Goal: Task Accomplishment & Management: Use online tool/utility

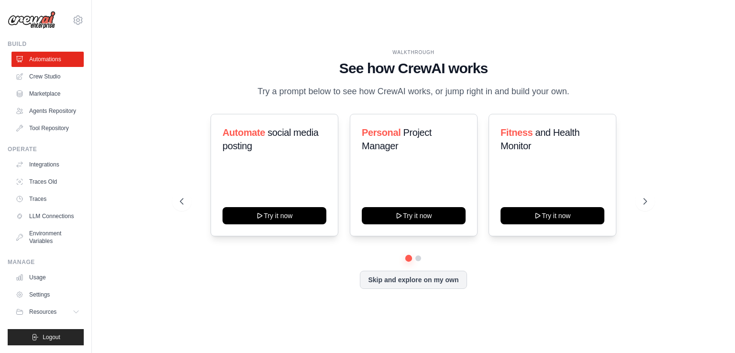
click at [105, 125] on div "WALKTHROUGH See how CrewAI works Try a prompt below to see how CrewAI works, or…" at bounding box center [413, 177] width 643 height 334
click at [57, 58] on link "Automations" at bounding box center [48, 59] width 72 height 15
click at [640, 203] on button at bounding box center [644, 201] width 19 height 19
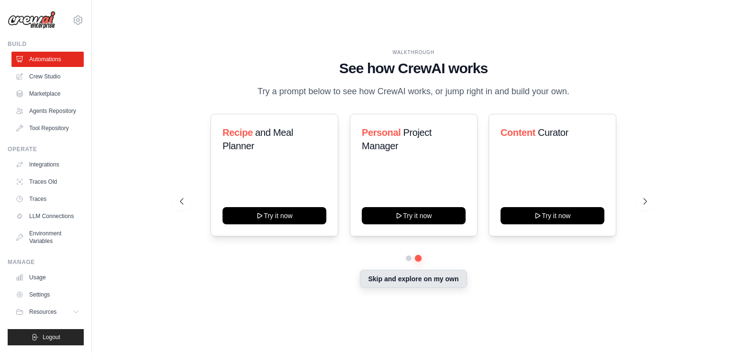
drag, startPoint x: 424, startPoint y: 293, endPoint x: 428, endPoint y: 282, distance: 12.3
click at [428, 282] on div "WALKTHROUGH See how CrewAI works Try a prompt below to see how CrewAI works, or…" at bounding box center [413, 176] width 490 height 255
click at [428, 282] on button "Skip and explore on my own" at bounding box center [413, 279] width 107 height 18
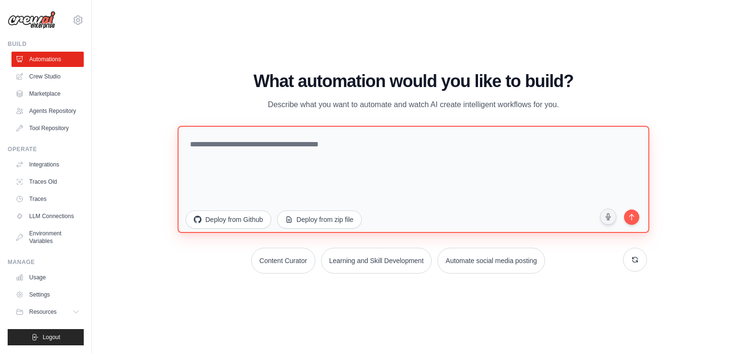
click at [346, 188] on textarea at bounding box center [413, 179] width 472 height 107
click at [273, 154] on textarea at bounding box center [413, 179] width 472 height 107
paste textarea "**********"
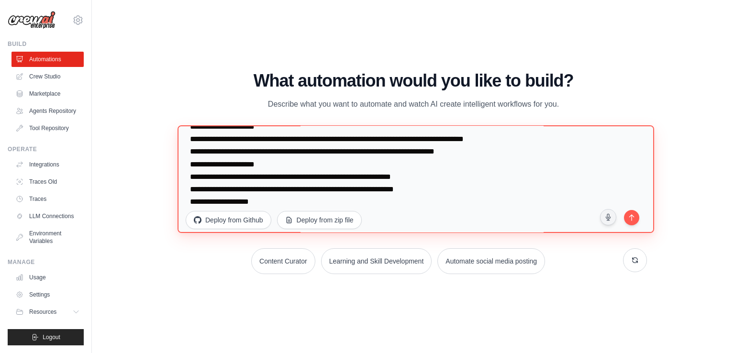
scroll to position [647, 0]
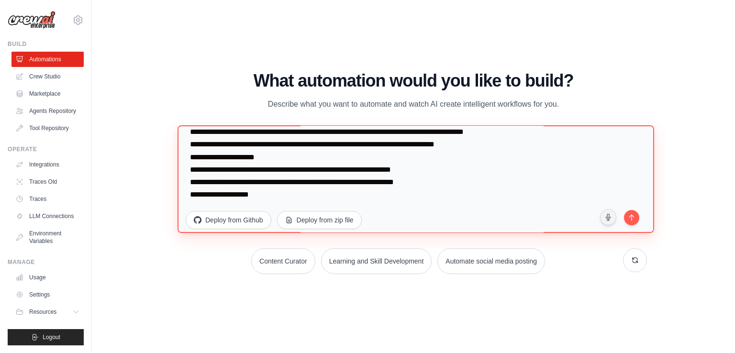
paste textarea "**********"
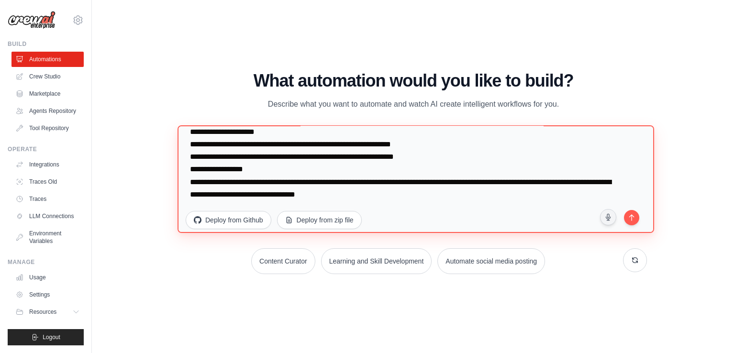
scroll to position [664, 0]
click at [380, 191] on textarea at bounding box center [415, 179] width 476 height 108
paste textarea "**********"
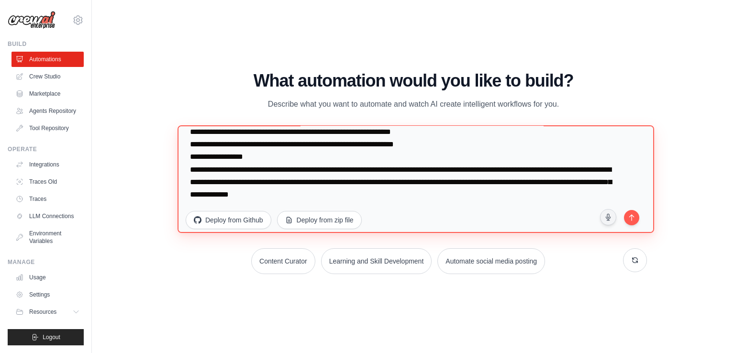
paste textarea "**********"
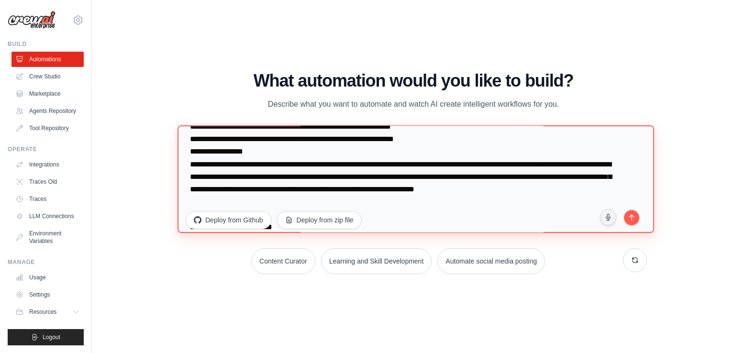
scroll to position [701, 0]
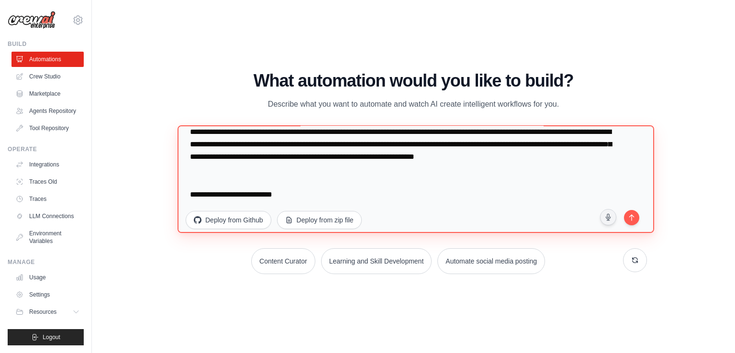
paste textarea "**********"
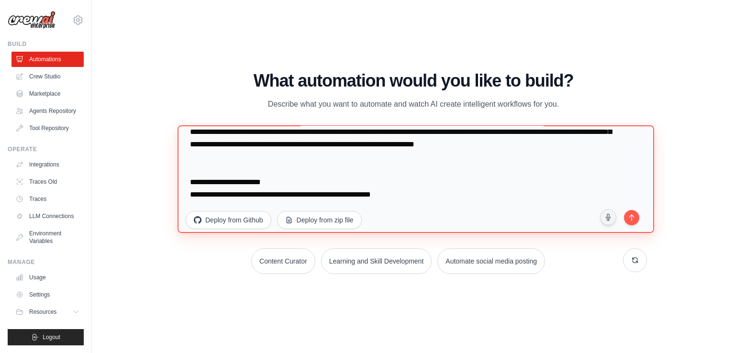
scroll to position [771, 0]
paste textarea "**********"
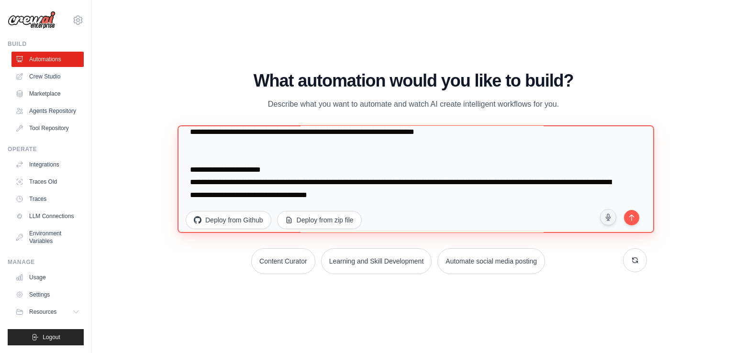
paste textarea "**********"
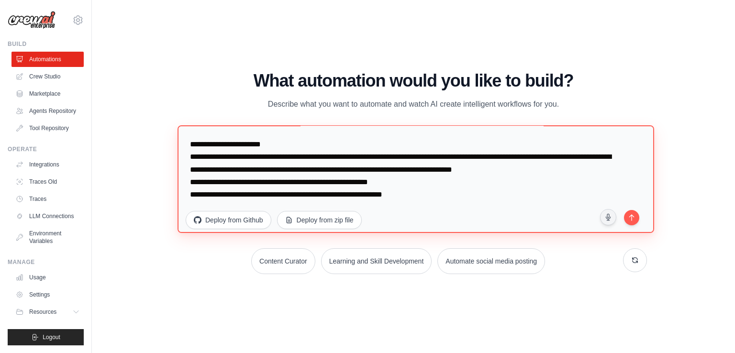
paste textarea "**********"
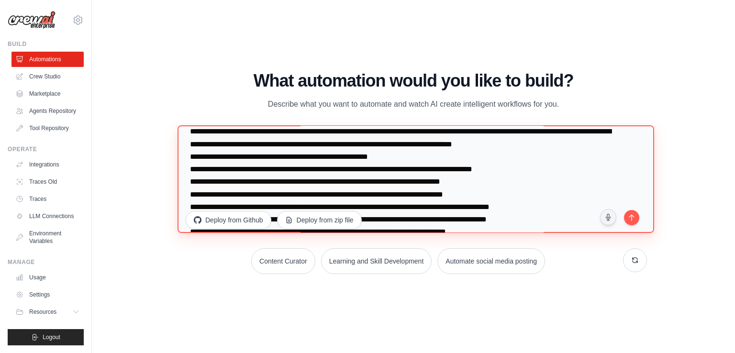
scroll to position [838, 0]
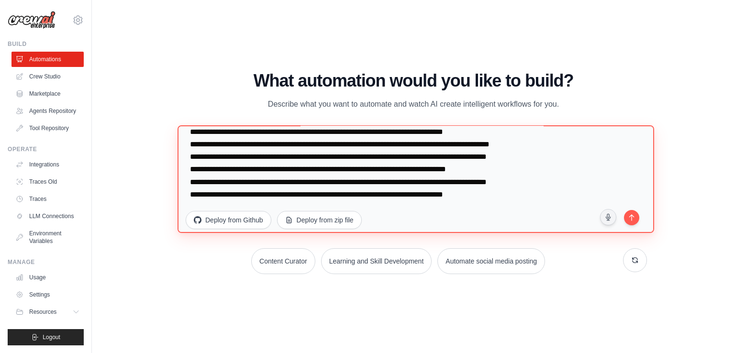
paste textarea "**********"
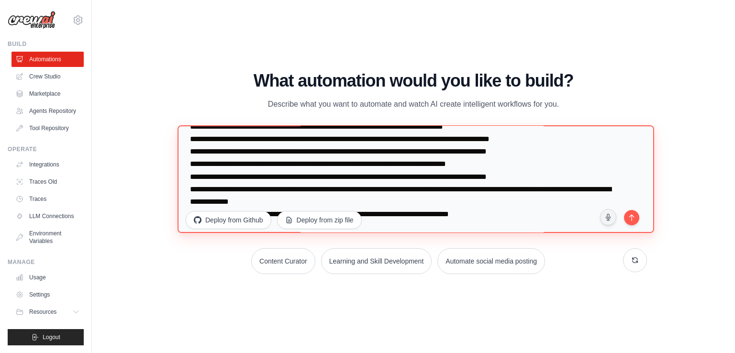
scroll to position [863, 0]
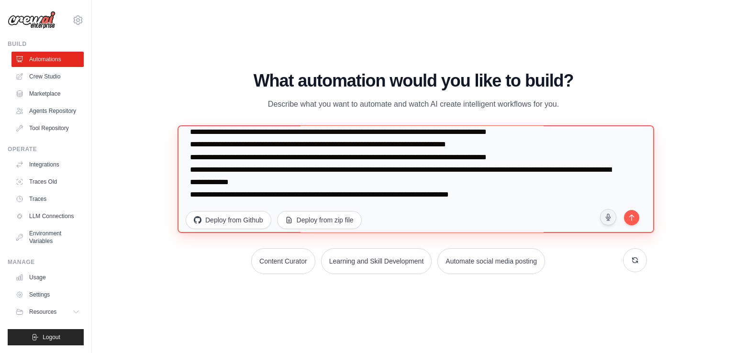
paste textarea "**********"
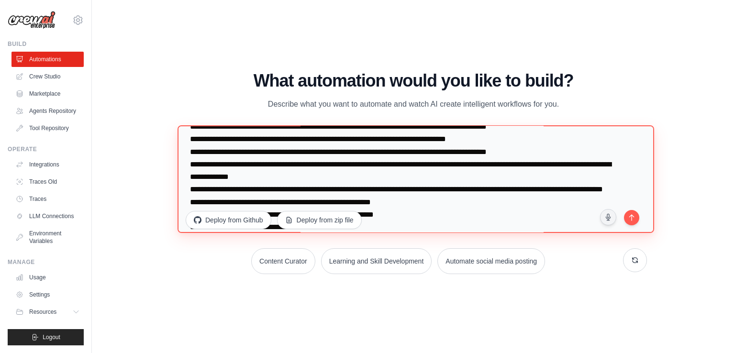
scroll to position [925, 0]
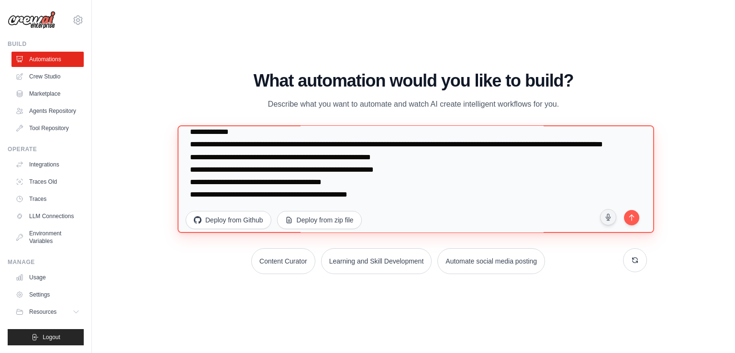
paste textarea "**********"
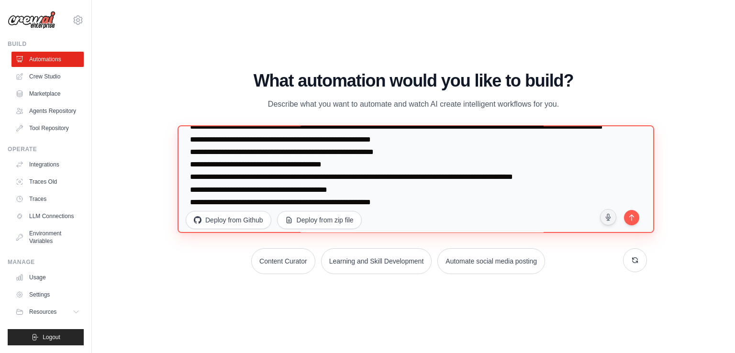
scroll to position [950, 0]
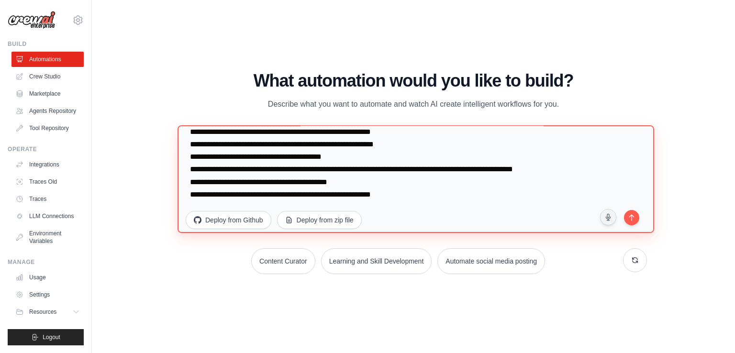
paste textarea "**********"
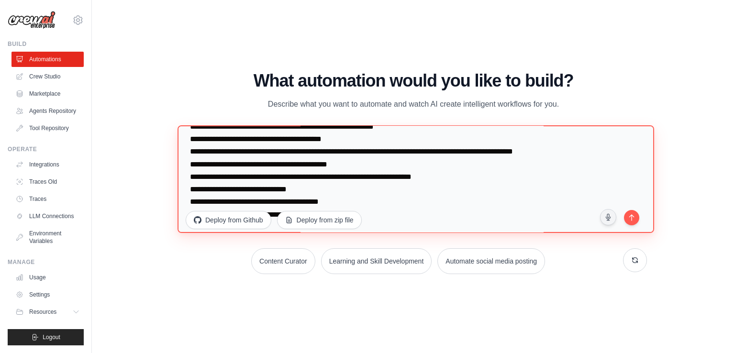
scroll to position [987, 0]
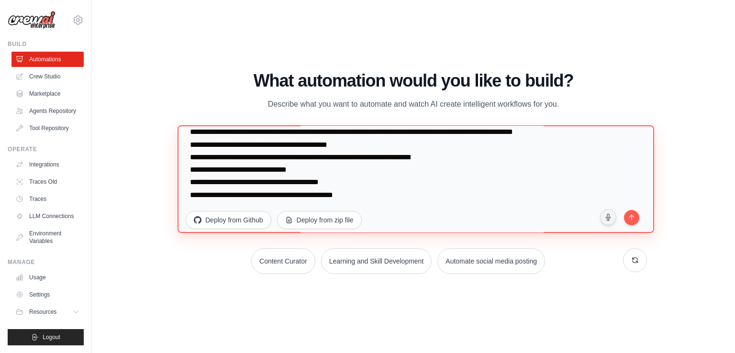
type textarea "**********"
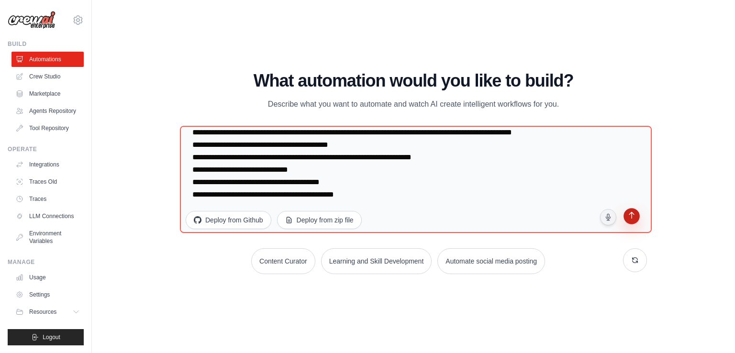
click at [632, 219] on icon "submit" at bounding box center [631, 216] width 9 height 9
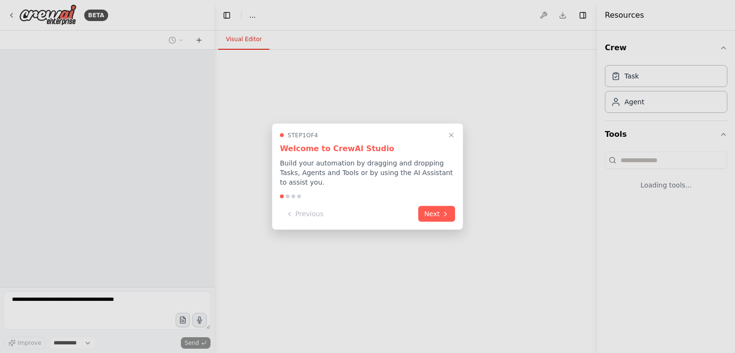
select select "****"
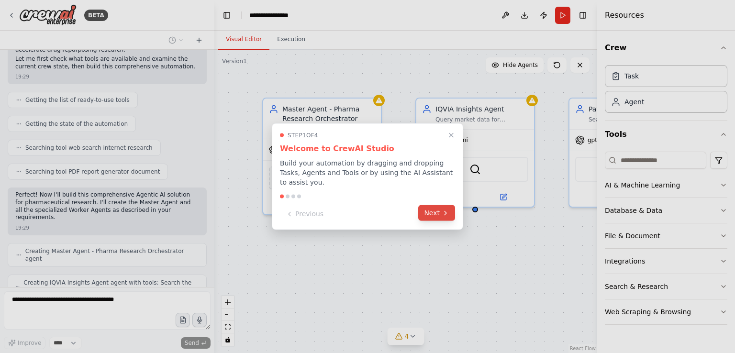
scroll to position [899, 0]
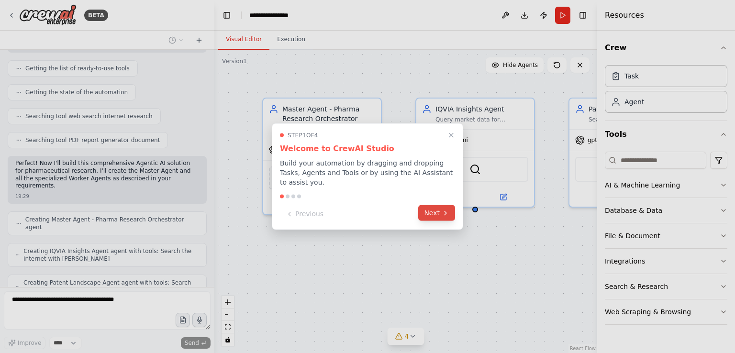
click at [444, 211] on icon at bounding box center [445, 213] width 2 height 4
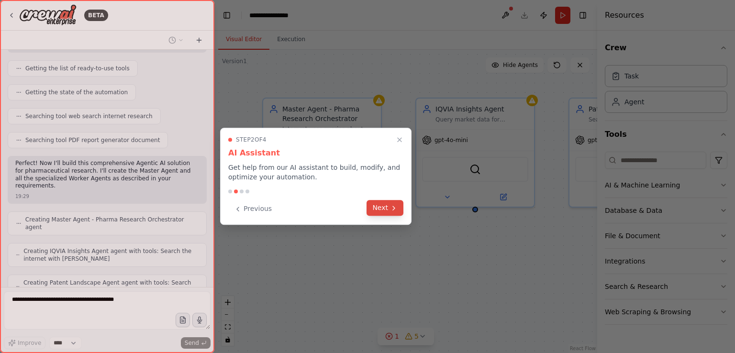
click at [391, 213] on button "Next" at bounding box center [384, 208] width 37 height 16
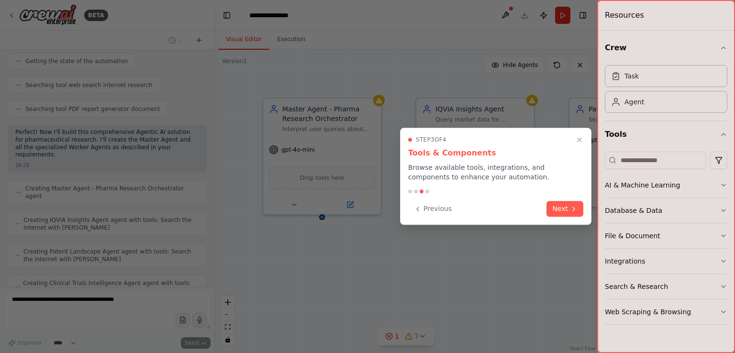
scroll to position [961, 0]
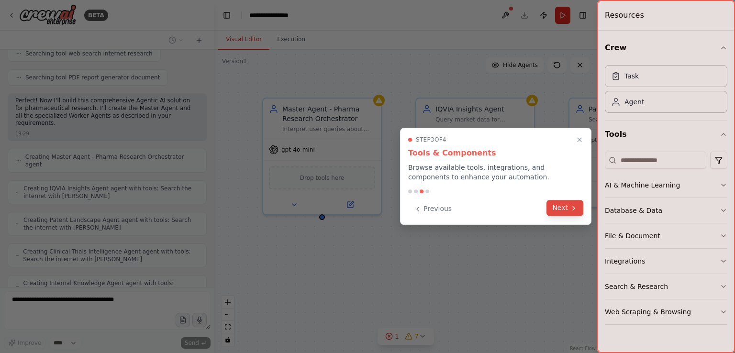
click at [578, 207] on button "Next" at bounding box center [564, 208] width 37 height 16
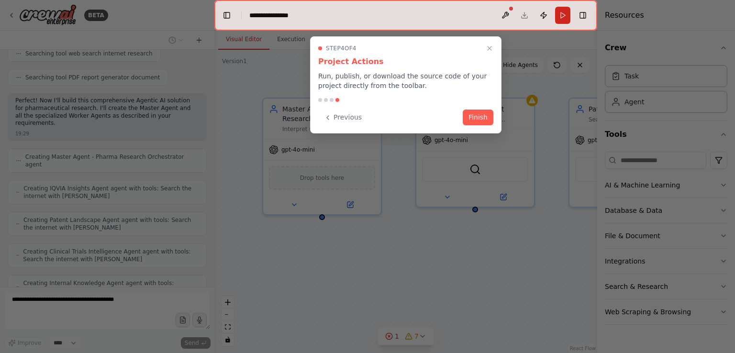
drag, startPoint x: 480, startPoint y: 117, endPoint x: 490, endPoint y: 27, distance: 90.5
click at [490, 27] on div "BETA A leading multinational generic pharmaceutical company, with significant b…" at bounding box center [367, 176] width 735 height 353
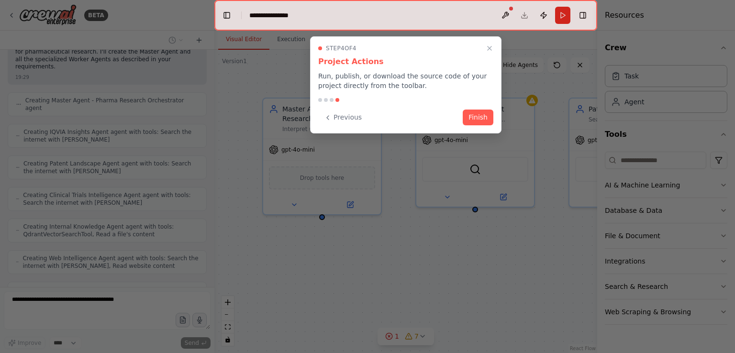
scroll to position [1025, 0]
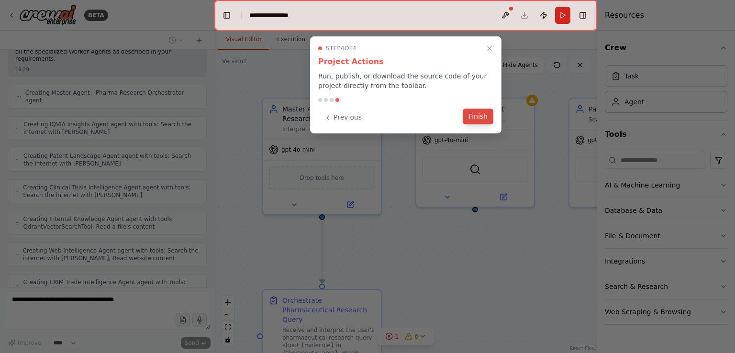
click at [482, 117] on button "Finish" at bounding box center [478, 117] width 31 height 16
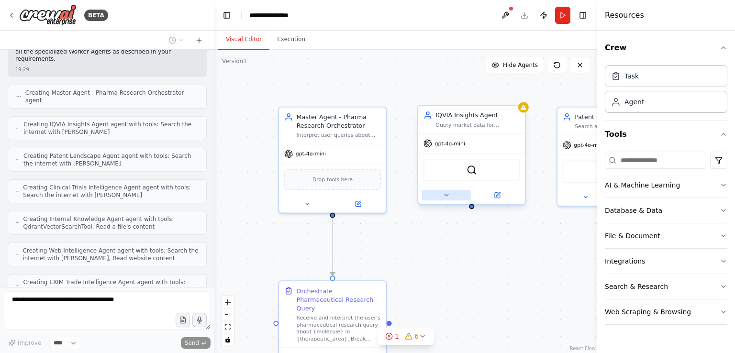
scroll to position [1057, 0]
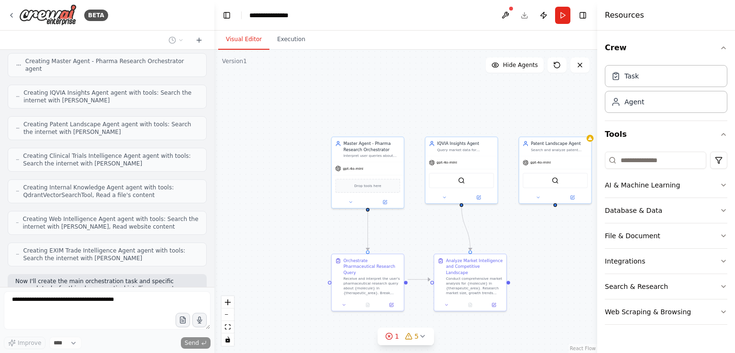
drag, startPoint x: 437, startPoint y: 196, endPoint x: 545, endPoint y: 236, distance: 115.3
click at [545, 236] on div ".deletable-edge-delete-btn { width: 20px; height: 20px; border: 0px solid #ffff…" at bounding box center [405, 201] width 383 height 303
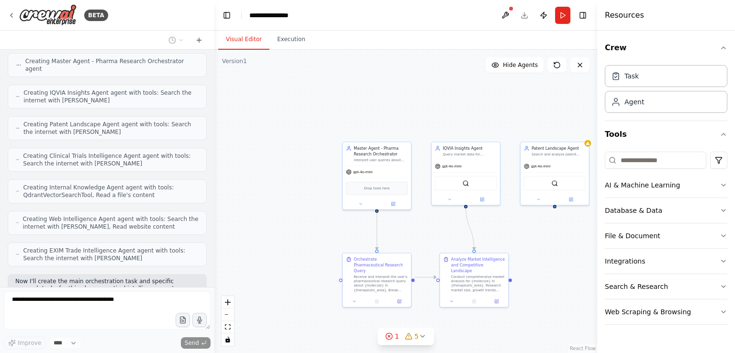
scroll to position [1081, 0]
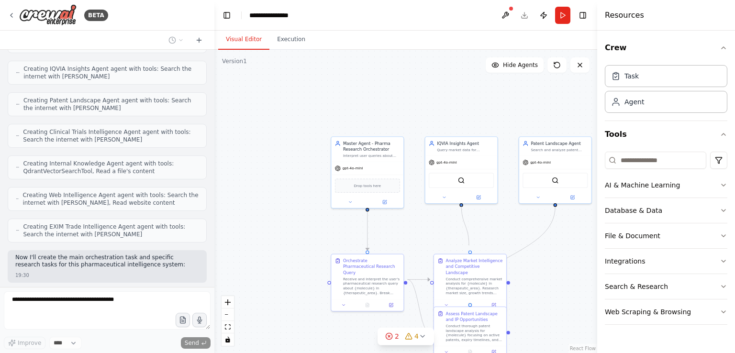
click at [469, 245] on circle "Edge from a4b64bdb-1167-42c8-b2d9-a1ab51116558 to c44991b8-4716-4841-83a6-6e229…" at bounding box center [470, 247] width 6 height 6
click at [443, 239] on div ".deletable-edge-delete-btn { width: 20px; height: 20px; border: 0px solid #ffff…" at bounding box center [405, 201] width 383 height 303
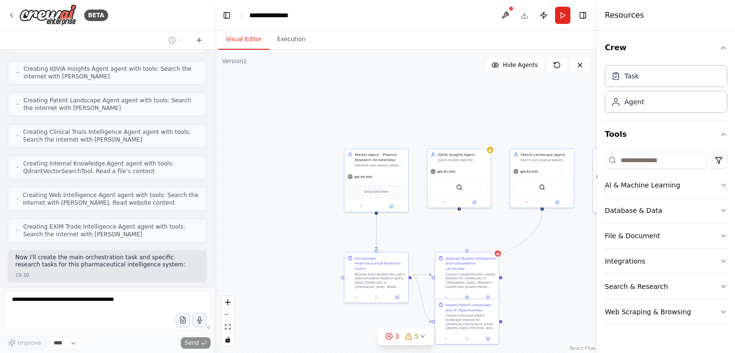
scroll to position [1112, 0]
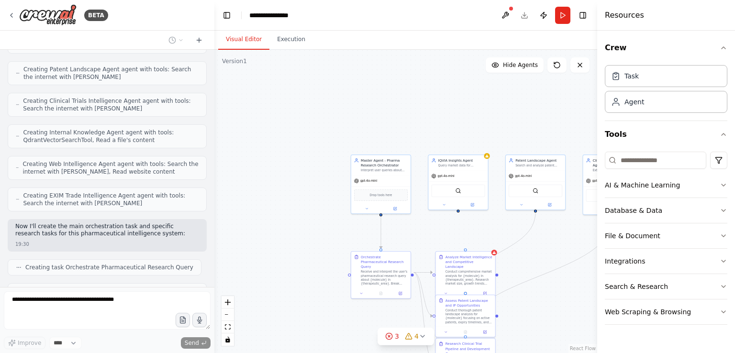
click at [300, 178] on div ".deletable-edge-delete-btn { width: 20px; height: 20px; border: 0px solid #ffff…" at bounding box center [405, 201] width 383 height 303
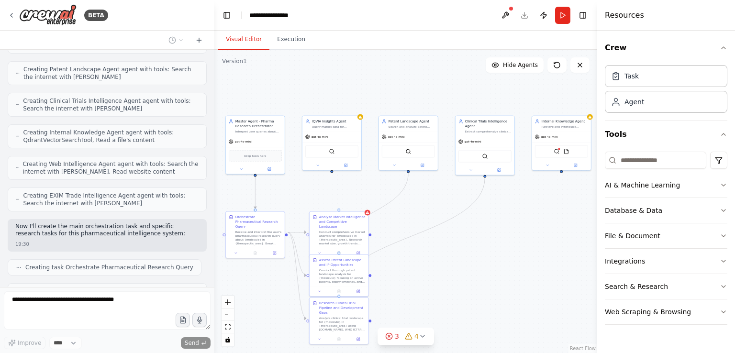
drag, startPoint x: 306, startPoint y: 240, endPoint x: 182, endPoint y: 201, distance: 130.4
click at [182, 201] on div "BETA A leading multinational generic pharmaceutical company, with significant b…" at bounding box center [367, 176] width 735 height 353
click at [474, 293] on div ".deletable-edge-delete-btn { width: 20px; height: 20px; border: 0px solid #ffff…" at bounding box center [405, 201] width 383 height 303
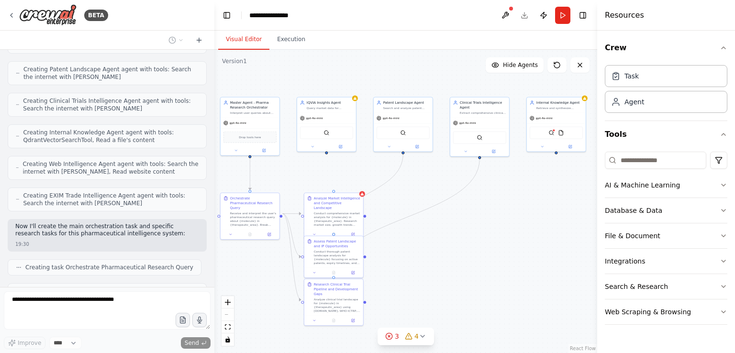
drag, startPoint x: 435, startPoint y: 287, endPoint x: 427, endPoint y: 269, distance: 19.9
click at [427, 269] on div ".deletable-edge-delete-btn { width: 20px; height: 20px; border: 0px solid #ffff…" at bounding box center [405, 201] width 383 height 303
click at [390, 333] on icon at bounding box center [389, 336] width 8 height 8
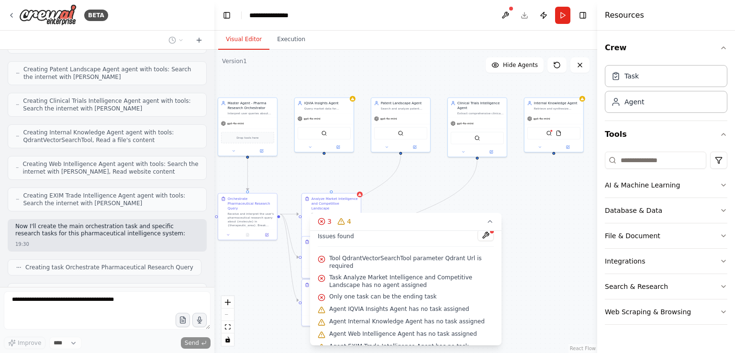
scroll to position [5, 0]
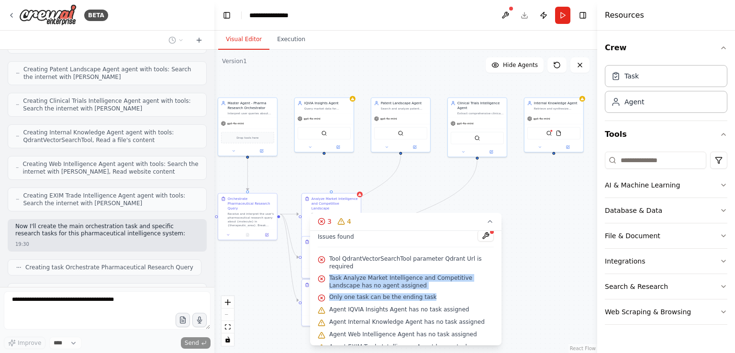
drag, startPoint x: 427, startPoint y: 293, endPoint x: 349, endPoint y: 263, distance: 83.1
click at [349, 263] on div "Issues found Tool QdrantVectorSearchTool parameter Qdrant Url is required Task …" at bounding box center [405, 288] width 191 height 115
click at [477, 234] on button at bounding box center [485, 235] width 16 height 11
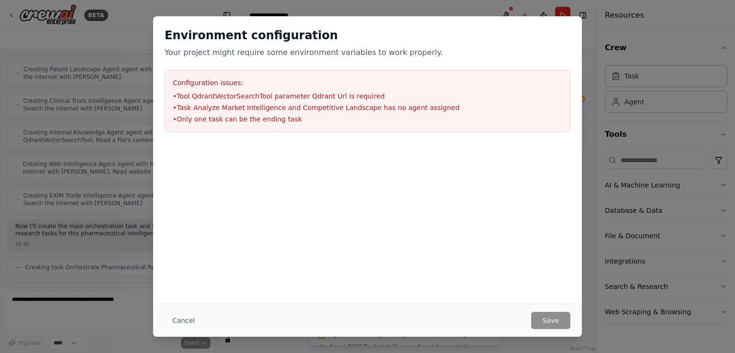
click at [618, 102] on div "Environment configuration Your project might require some environment variables…" at bounding box center [367, 176] width 735 height 353
click at [549, 327] on div "Cancel Save" at bounding box center [367, 320] width 429 height 33
click at [270, 57] on p "Your project might require some environment variables to work properly." at bounding box center [368, 52] width 406 height 11
click at [566, 85] on div "Configuration issues: • Tool QdrantVectorSearchTool parameter Qdrant Url is req…" at bounding box center [368, 101] width 406 height 62
click at [616, 89] on div "Environment configuration Your project might require some environment variables…" at bounding box center [367, 176] width 735 height 353
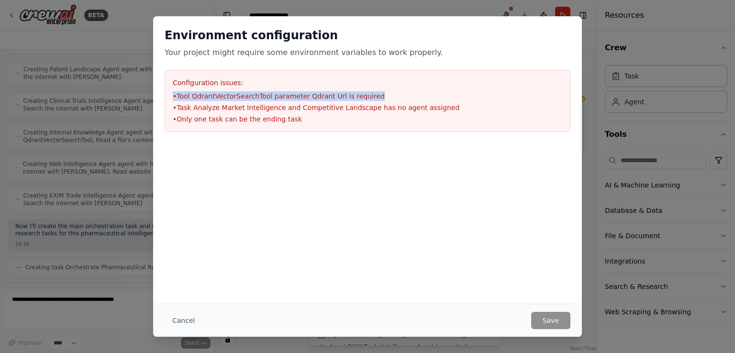
drag, startPoint x: 616, startPoint y: 89, endPoint x: 208, endPoint y: 33, distance: 412.3
click at [208, 33] on div "Environment configuration Your project might require some environment variables…" at bounding box center [367, 176] width 735 height 353
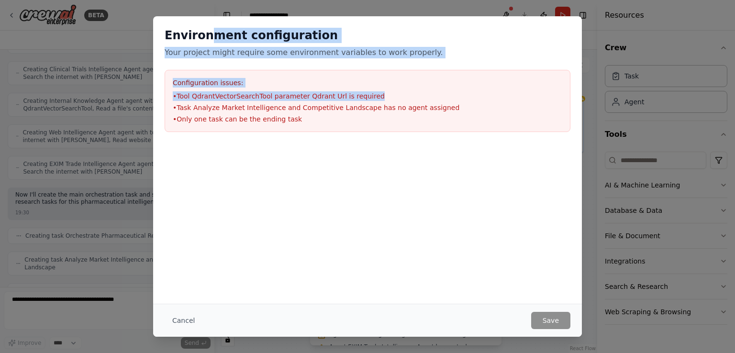
scroll to position [1136, 0]
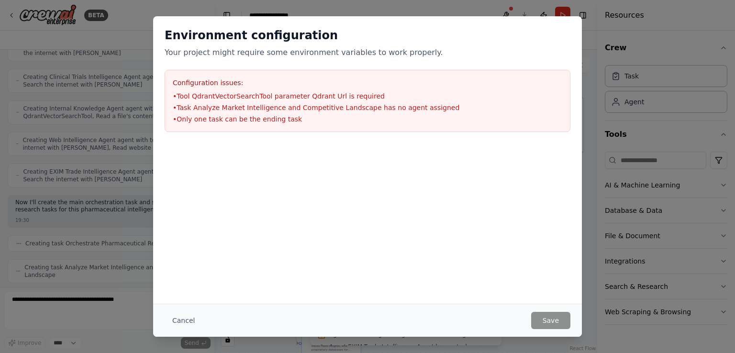
click at [9, 3] on div "Environment configuration Your project might require some environment variables…" at bounding box center [367, 176] width 735 height 353
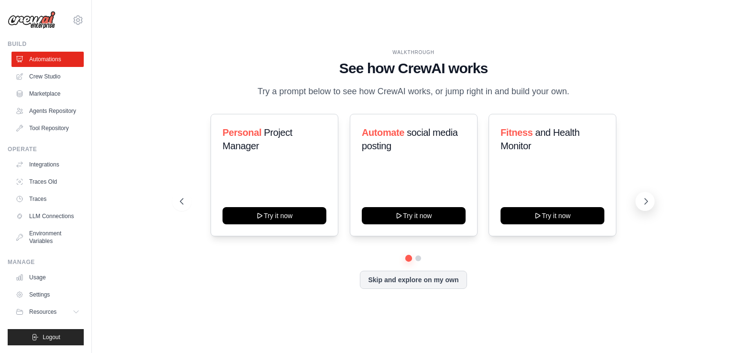
click at [646, 209] on button at bounding box center [644, 201] width 19 height 19
click at [401, 288] on div "WALKTHROUGH See how CrewAI works Try a prompt below to see how CrewAI works, or…" at bounding box center [413, 176] width 490 height 255
click at [401, 288] on button "Skip and explore on my own" at bounding box center [413, 279] width 107 height 18
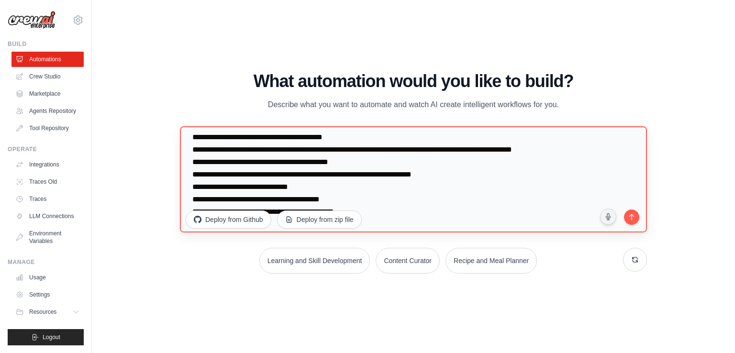
scroll to position [1057, 0]
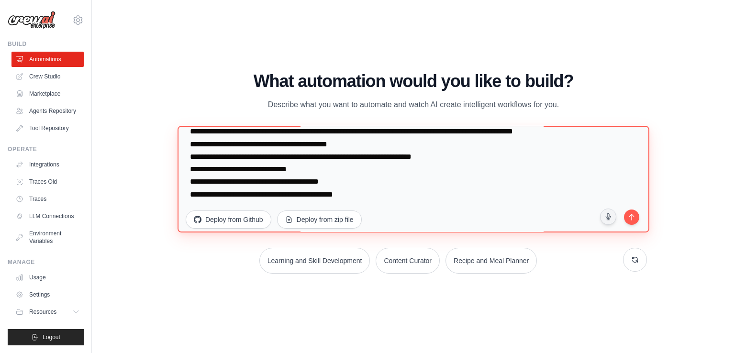
click at [409, 165] on textarea at bounding box center [413, 179] width 472 height 107
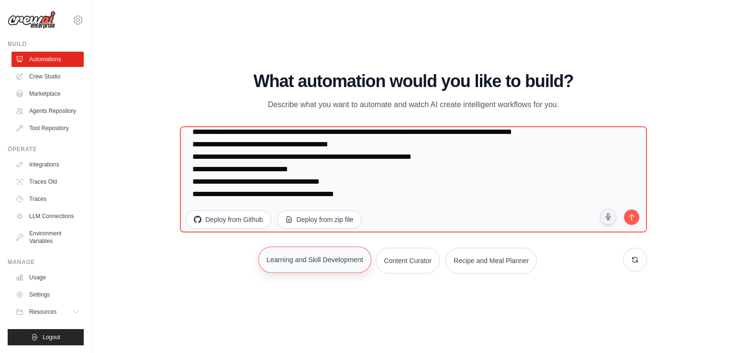
click at [316, 262] on button "Learning and Skill Development" at bounding box center [314, 259] width 113 height 26
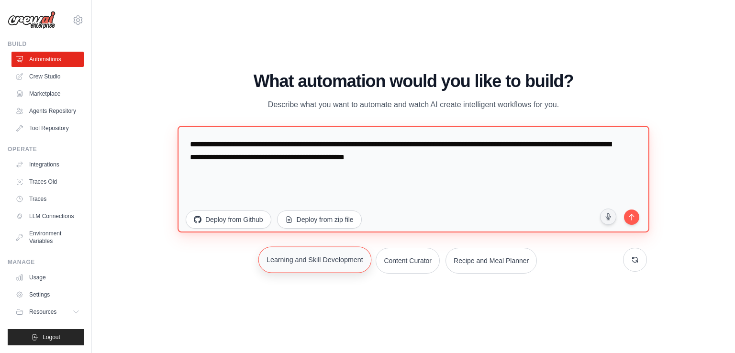
scroll to position [0, 0]
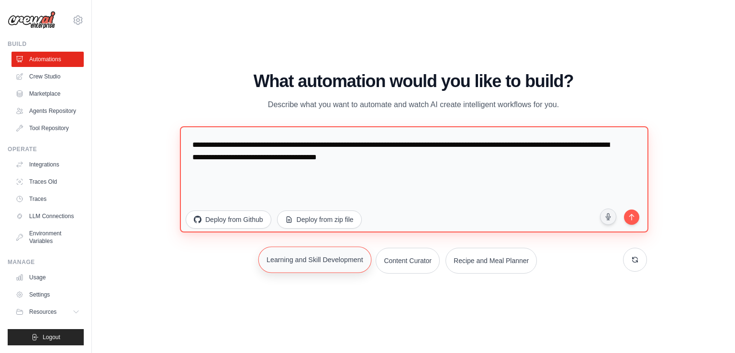
type textarea "**********"
drag, startPoint x: 480, startPoint y: 186, endPoint x: 101, endPoint y: 107, distance: 386.9
click at [101, 107] on div "WALKTHROUGH See how CrewAI works Try a prompt below to see how CrewAI works, or…" at bounding box center [413, 177] width 643 height 334
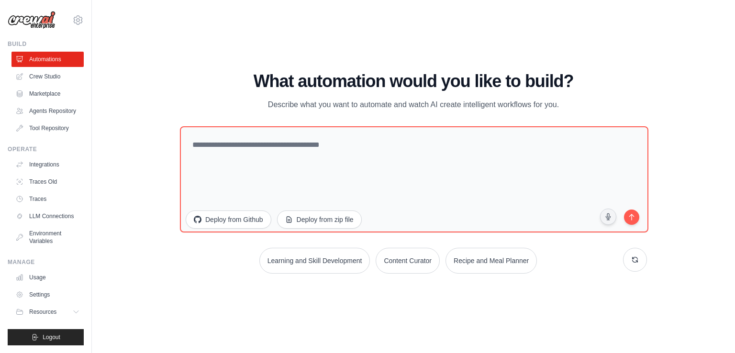
click at [513, 327] on div "WALKTHROUGH See how CrewAI works Try a prompt below to see how CrewAI works, or…" at bounding box center [413, 177] width 612 height 334
click at [597, 77] on h1 "What automation would you like to build?" at bounding box center [413, 81] width 467 height 19
click at [64, 232] on link "Environment Variables" at bounding box center [48, 237] width 72 height 23
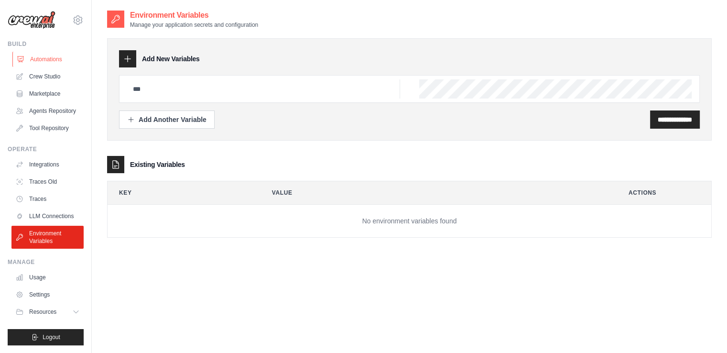
click at [54, 62] on link "Automations" at bounding box center [48, 59] width 72 height 15
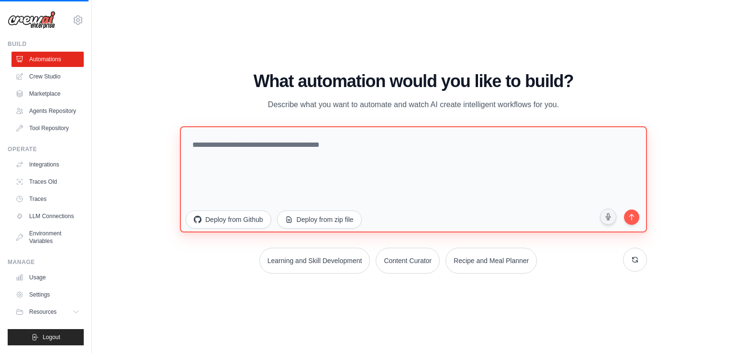
click at [357, 155] on textarea at bounding box center [413, 179] width 467 height 106
paste textarea "**********"
type textarea "**********"
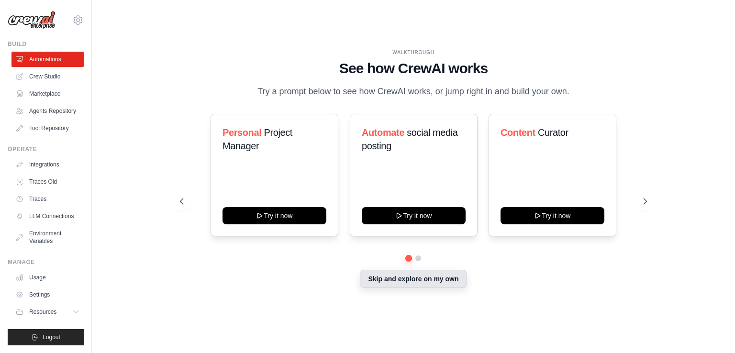
drag, startPoint x: 438, startPoint y: 298, endPoint x: 441, endPoint y: 277, distance: 20.2
click at [441, 277] on div "WALKTHROUGH See how CrewAI works Try a prompt below to see how CrewAI works, or…" at bounding box center [413, 176] width 490 height 255
click at [441, 277] on button "Skip and explore on my own" at bounding box center [413, 279] width 107 height 18
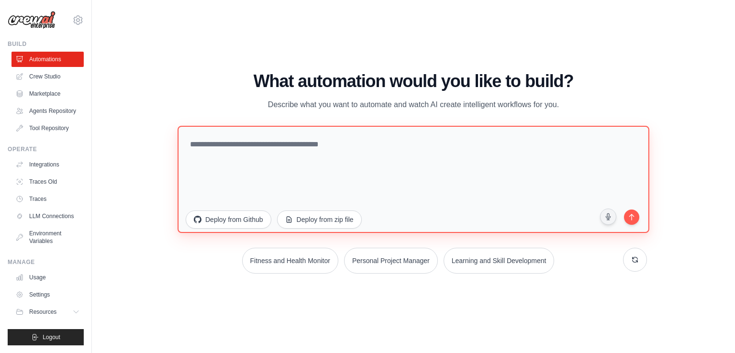
click at [398, 184] on textarea at bounding box center [413, 179] width 472 height 107
paste textarea "**********"
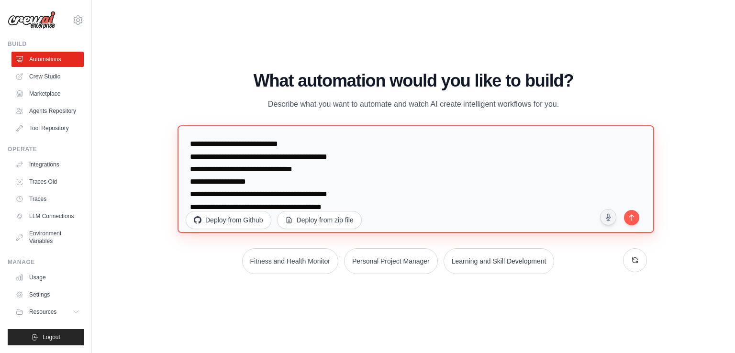
type textarea "**********"
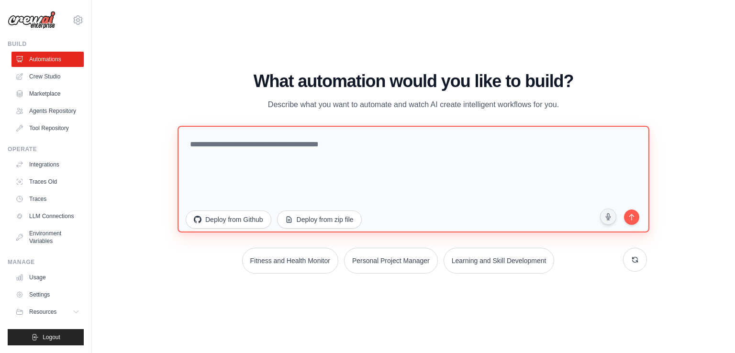
paste textarea "**********"
type textarea "**********"
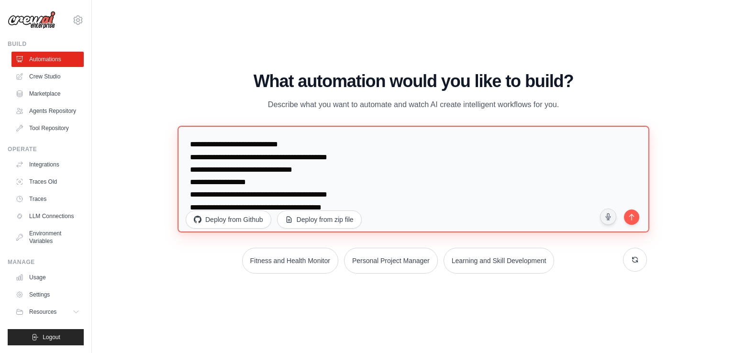
click at [397, 181] on textarea "**********" at bounding box center [413, 179] width 472 height 107
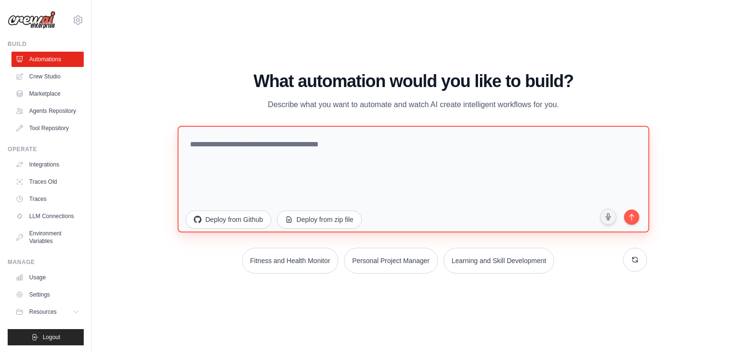
paste textarea "**********"
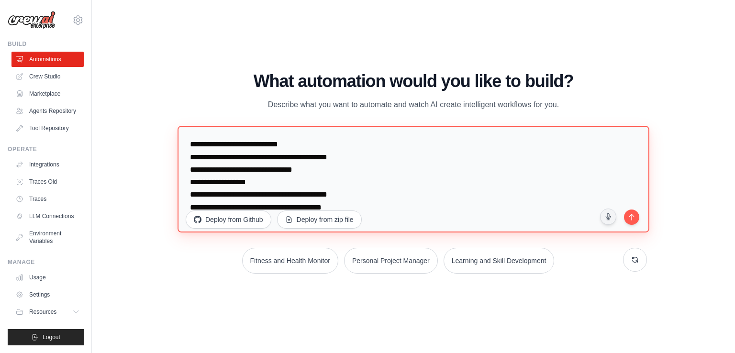
drag, startPoint x: 397, startPoint y: 181, endPoint x: 359, endPoint y: 199, distance: 41.7
click at [359, 199] on textarea "**********" at bounding box center [413, 179] width 472 height 107
drag, startPoint x: 359, startPoint y: 199, endPoint x: 202, endPoint y: 135, distance: 169.0
click at [202, 135] on textarea "**********" at bounding box center [413, 179] width 472 height 107
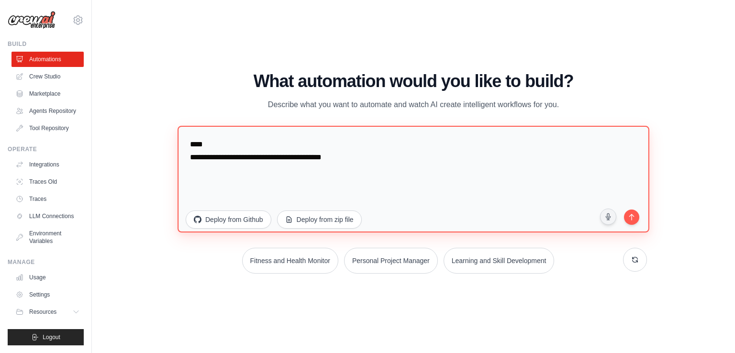
drag, startPoint x: 337, startPoint y: 167, endPoint x: 124, endPoint y: 129, distance: 215.8
click at [124, 129] on div "WALKTHROUGH See how CrewAI works Try a prompt below to see how CrewAI works, or…" at bounding box center [413, 177] width 612 height 334
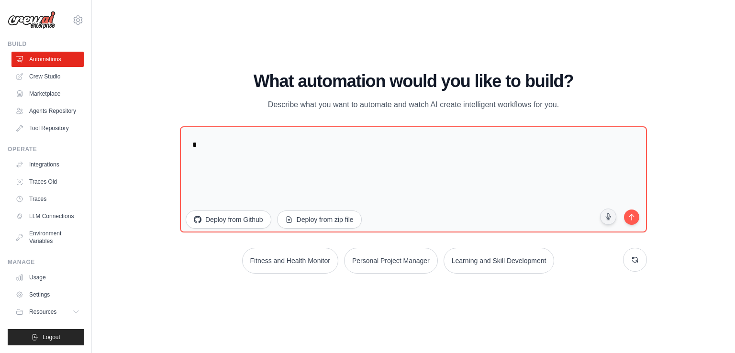
click at [372, 340] on div "WALKTHROUGH See how CrewAI works Try a prompt below to see how CrewAI works, or…" at bounding box center [413, 177] width 612 height 334
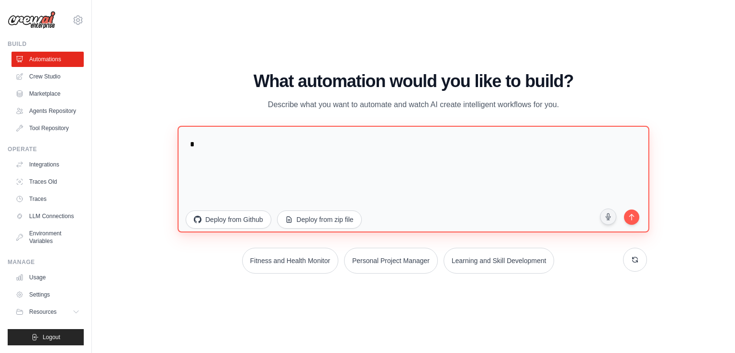
click at [341, 173] on textarea "*" at bounding box center [413, 179] width 472 height 107
paste textarea "**********"
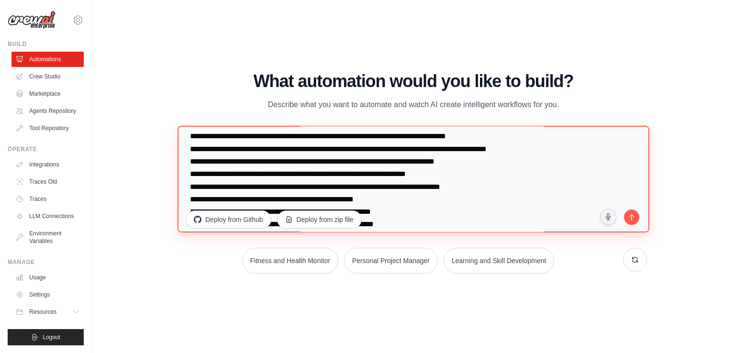
scroll to position [1094, 0]
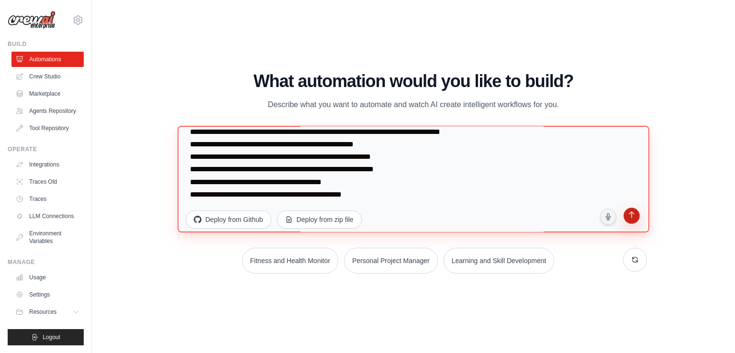
type textarea "**********"
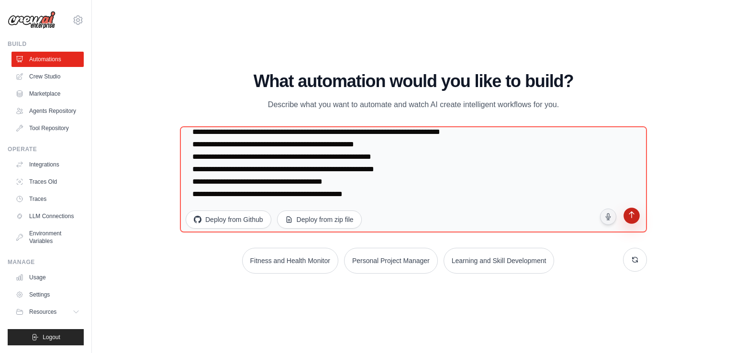
click at [636, 219] on icon "submit" at bounding box center [631, 215] width 9 height 9
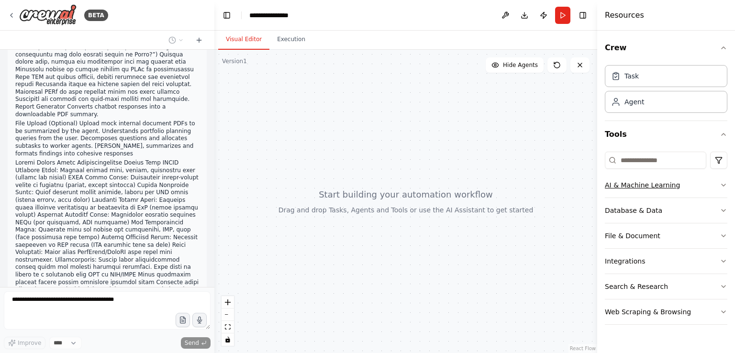
click at [627, 185] on div "AI & Machine Learning" at bounding box center [642, 185] width 75 height 10
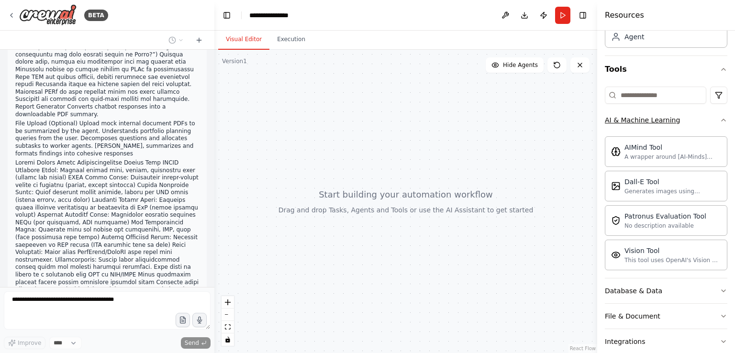
scroll to position [131, 0]
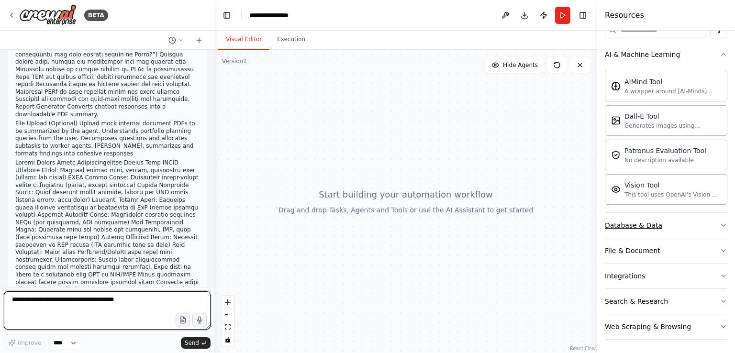
click at [621, 222] on div "Database & Data" at bounding box center [633, 225] width 57 height 10
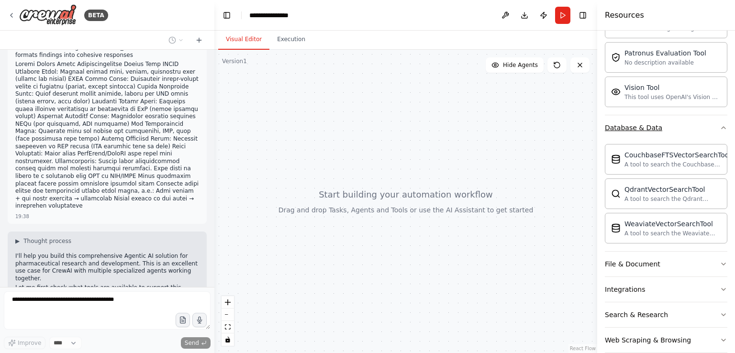
scroll to position [241, 0]
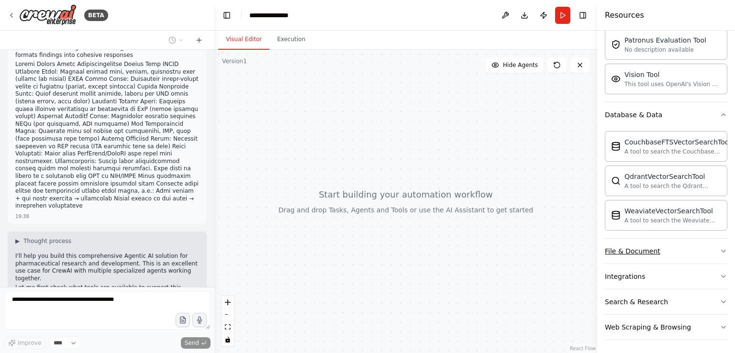
click at [617, 247] on div "File & Document" at bounding box center [632, 251] width 55 height 10
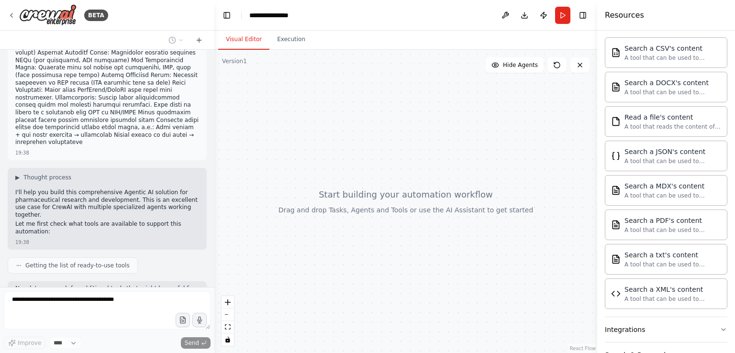
scroll to position [523, 0]
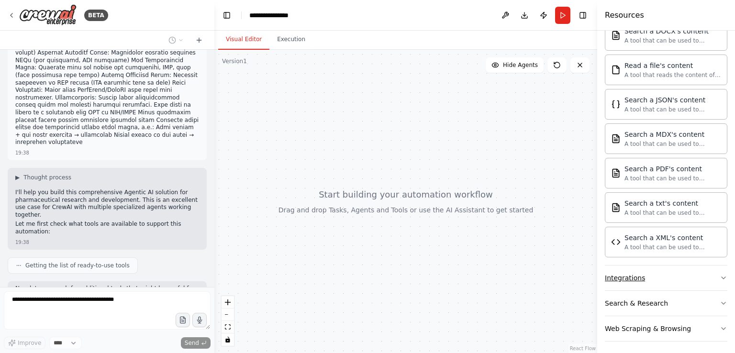
click at [617, 276] on div "Integrations" at bounding box center [625, 278] width 40 height 10
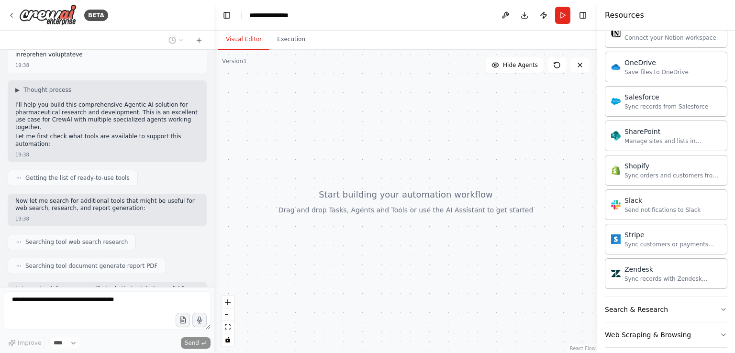
scroll to position [1284, 0]
click at [617, 303] on div "Search & Research" at bounding box center [636, 308] width 63 height 10
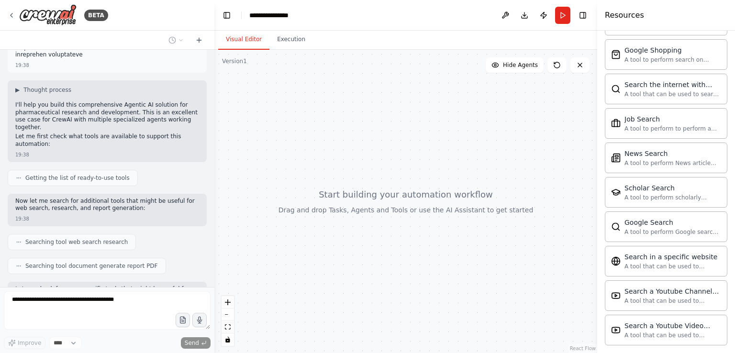
scroll to position [1771, 0]
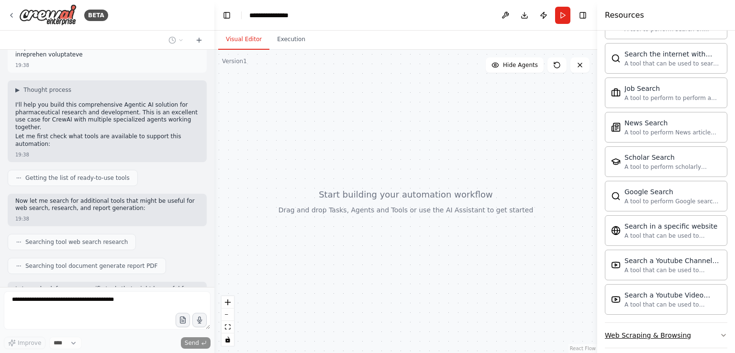
click at [616, 332] on button "Web Scraping & Browsing" at bounding box center [666, 335] width 122 height 25
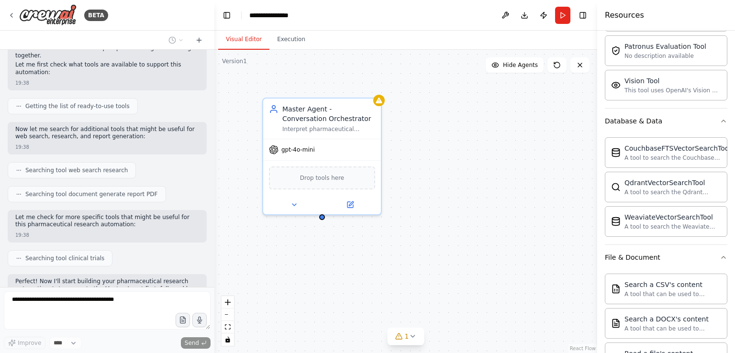
scroll to position [0, 0]
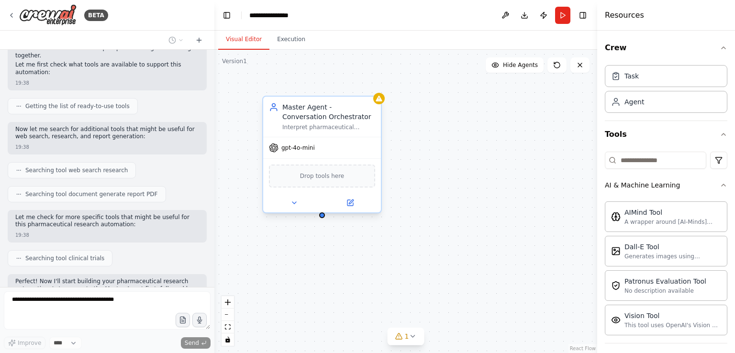
click at [330, 182] on div "Drop tools here" at bounding box center [322, 176] width 106 height 23
click at [399, 142] on div "Master Agent - Conversation Orchestrator Interpret pharmaceutical research quer…" at bounding box center [405, 201] width 383 height 303
click at [376, 247] on div "Master Agent - Conversation Orchestrator Interpret pharmaceutical research quer…" at bounding box center [405, 201] width 383 height 303
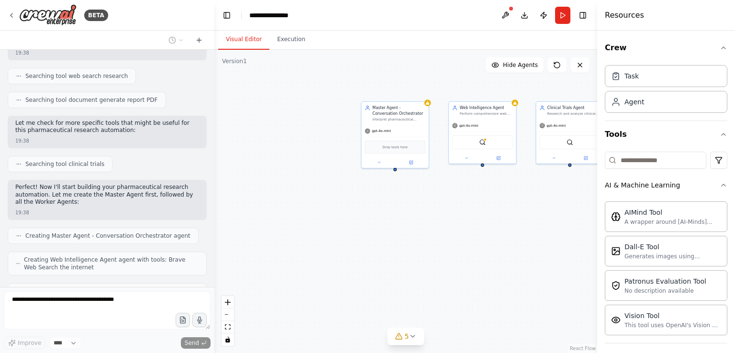
click at [385, 251] on div "Master Agent - Conversation Orchestrator Interpret pharmaceutical research quer…" at bounding box center [405, 201] width 383 height 303
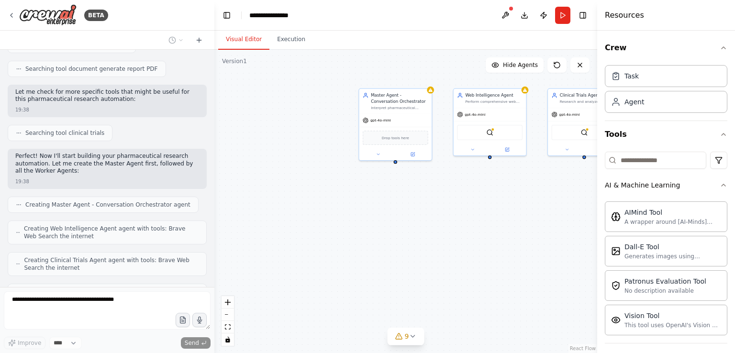
click at [322, 214] on div "Master Agent - Conversation Orchestrator Interpret pharmaceutical research quer…" at bounding box center [405, 201] width 383 height 303
drag, startPoint x: 322, startPoint y: 214, endPoint x: 228, endPoint y: 312, distance: 136.7
click at [228, 312] on button "zoom out" at bounding box center [227, 315] width 12 height 12
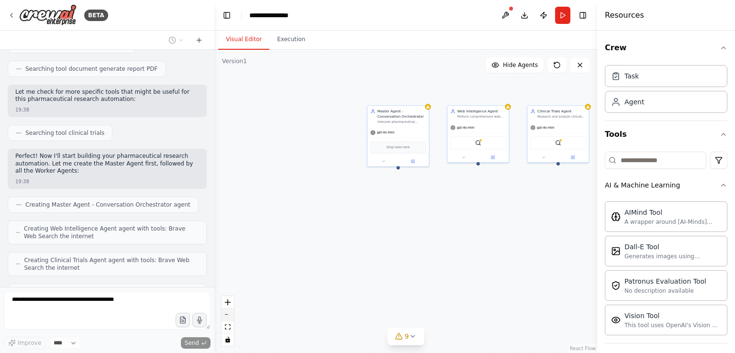
click at [228, 312] on button "zoom out" at bounding box center [227, 315] width 12 height 12
click at [228, 312] on div "React Flow controls" at bounding box center [227, 321] width 12 height 50
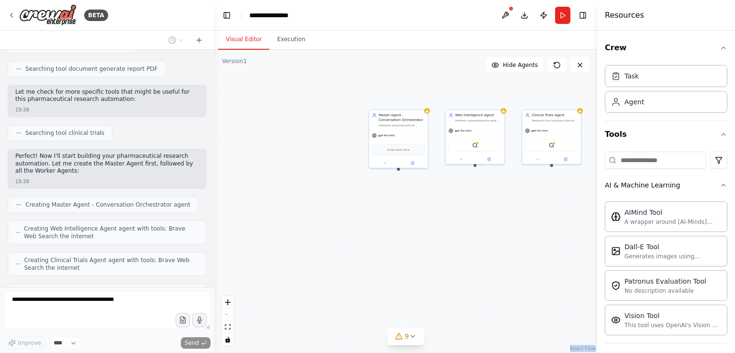
click at [228, 312] on div "React Flow controls" at bounding box center [227, 321] width 12 height 50
click at [413, 339] on icon at bounding box center [412, 336] width 8 height 8
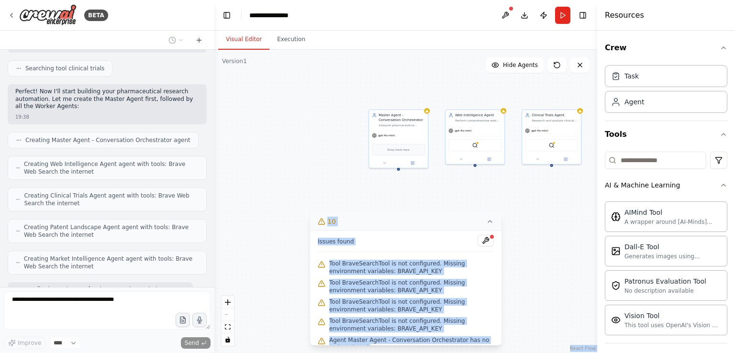
drag, startPoint x: 394, startPoint y: 320, endPoint x: 530, endPoint y: 274, distance: 143.7
click at [530, 274] on div "Version 1 Show Tools Hide Agents Master Agent - Conversation Orchestrator Inter…" at bounding box center [405, 201] width 383 height 303
click at [530, 274] on div "Master Agent - Conversation Orchestrator Interpret pharmaceutical research quer…" at bounding box center [405, 201] width 383 height 303
click at [510, 249] on div "Master Agent - Conversation Orchestrator Interpret pharmaceutical research quer…" at bounding box center [405, 201] width 383 height 303
click at [524, 176] on div "Master Agent - Conversation Orchestrator Interpret pharmaceutical research quer…" at bounding box center [405, 201] width 383 height 303
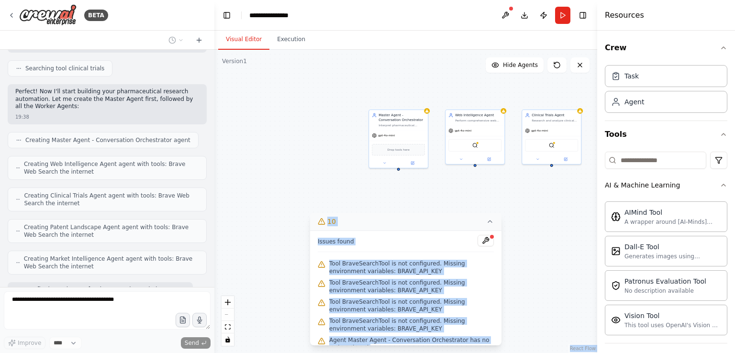
click at [488, 219] on icon at bounding box center [490, 222] width 8 height 8
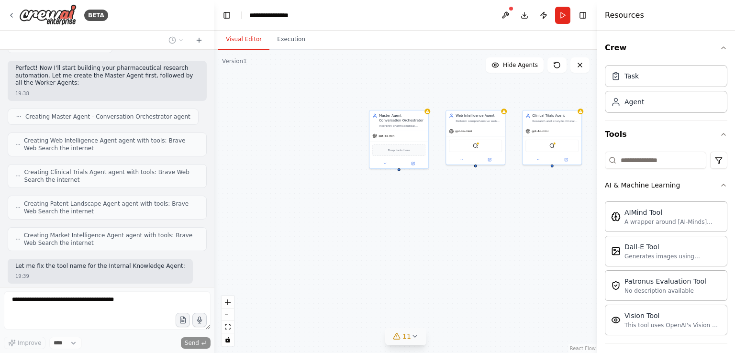
drag, startPoint x: 507, startPoint y: 240, endPoint x: 456, endPoint y: 248, distance: 50.8
click at [456, 248] on div "Master Agent - Conversation Orchestrator Interpret pharmaceutical research quer…" at bounding box center [405, 201] width 383 height 303
click at [231, 330] on button "fit view" at bounding box center [227, 327] width 12 height 12
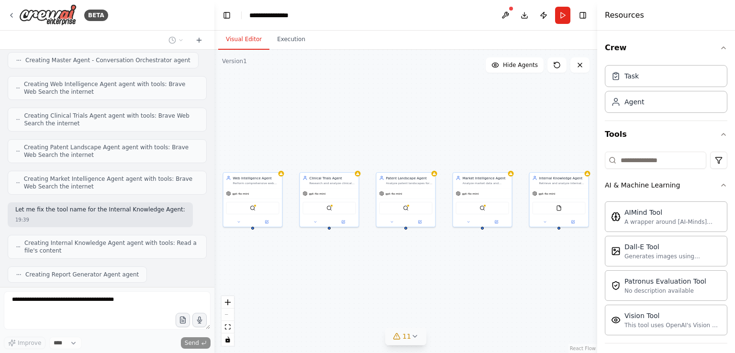
click at [265, 310] on div "Master Agent - Conversation Orchestrator Interpret pharmaceutical research quer…" at bounding box center [405, 201] width 383 height 303
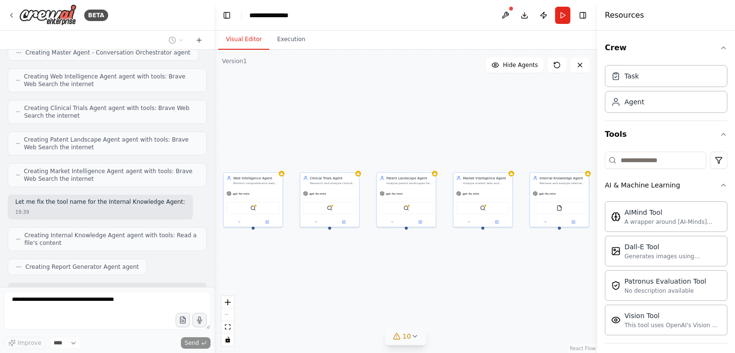
drag, startPoint x: 265, startPoint y: 310, endPoint x: 439, endPoint y: 280, distance: 175.7
click at [439, 280] on div ".deletable-edge-delete-btn { width: 20px; height: 20px; border: 0px solid #ffff…" at bounding box center [405, 201] width 383 height 303
click at [411, 341] on button "10" at bounding box center [405, 337] width 41 height 18
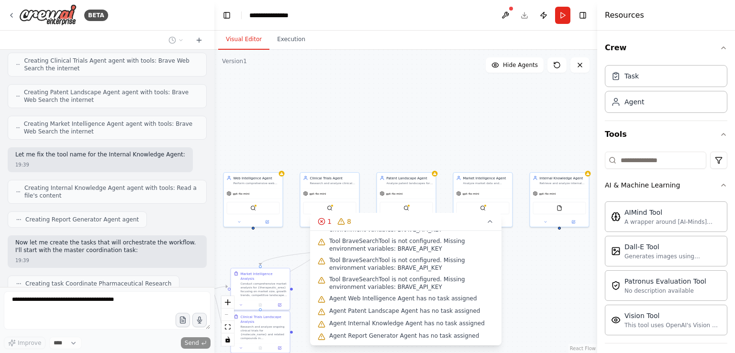
scroll to position [1191, 0]
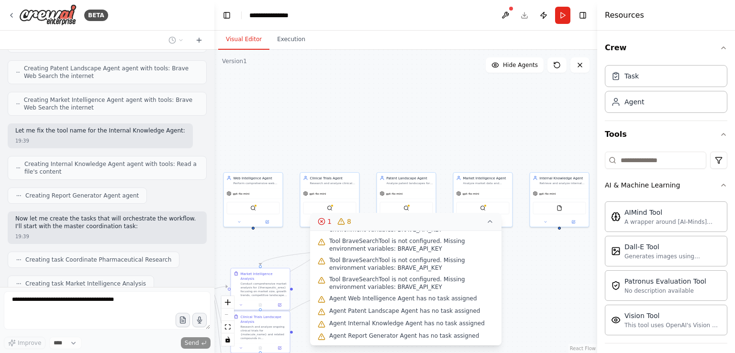
click at [326, 218] on div "1" at bounding box center [325, 222] width 14 height 10
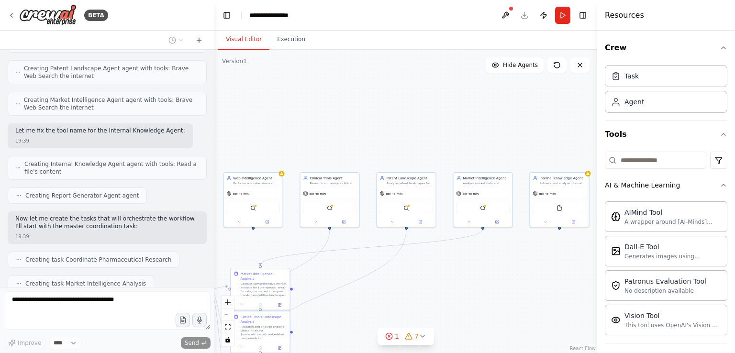
click at [346, 259] on div ".deletable-edge-delete-btn { width: 20px; height: 20px; border: 0px solid #ffff…" at bounding box center [405, 201] width 383 height 303
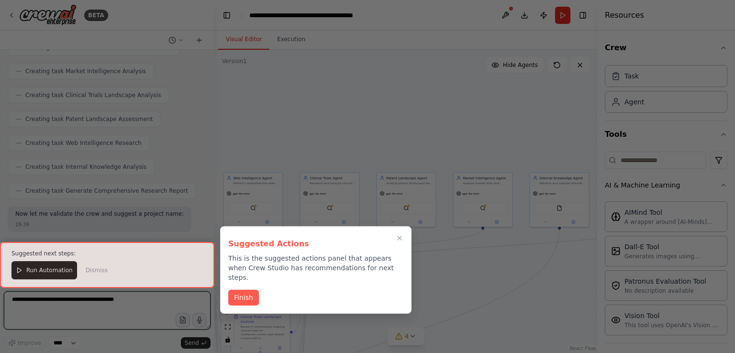
scroll to position [1411, 0]
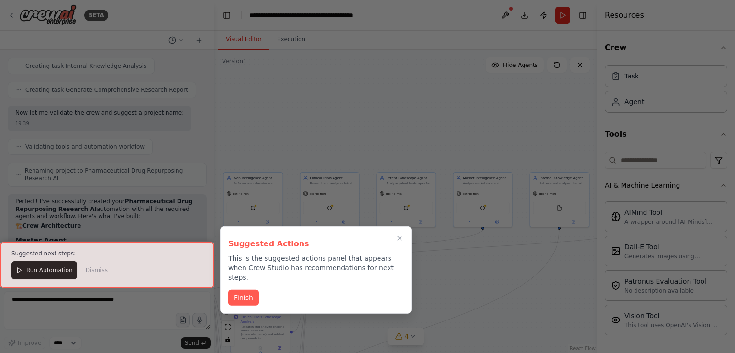
click at [52, 268] on div at bounding box center [107, 264] width 214 height 45
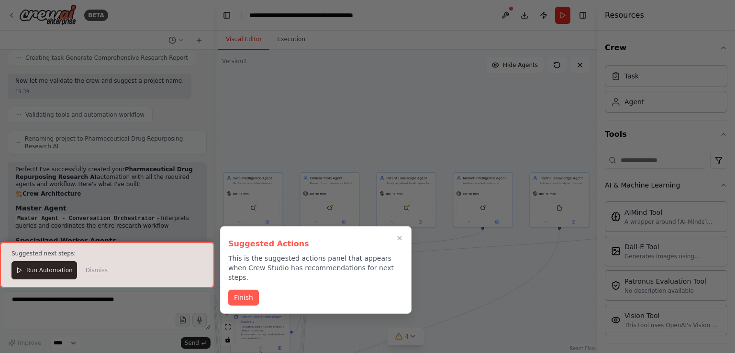
click at [52, 268] on div at bounding box center [107, 264] width 214 height 45
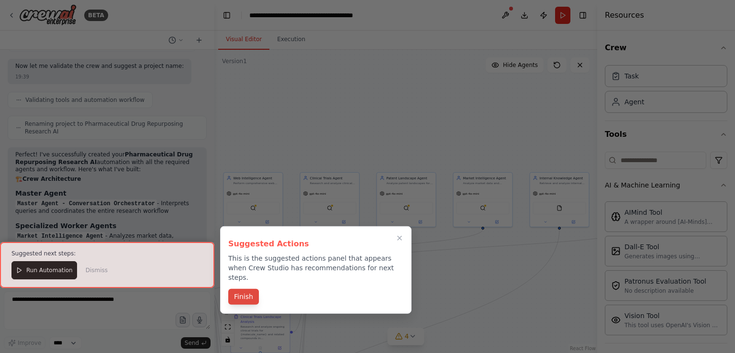
click at [242, 289] on button "Finish" at bounding box center [243, 297] width 31 height 16
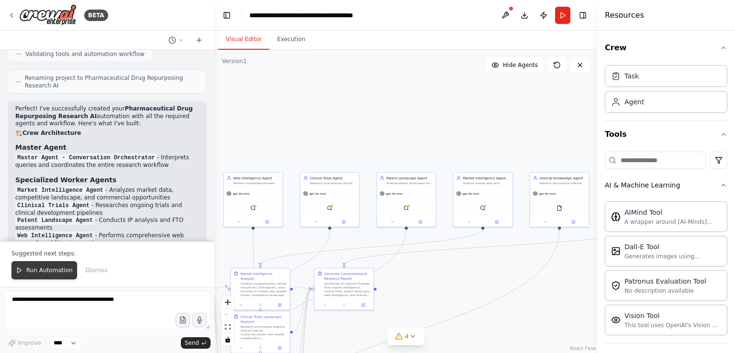
click at [48, 274] on span "Run Automation" at bounding box center [49, 270] width 46 height 8
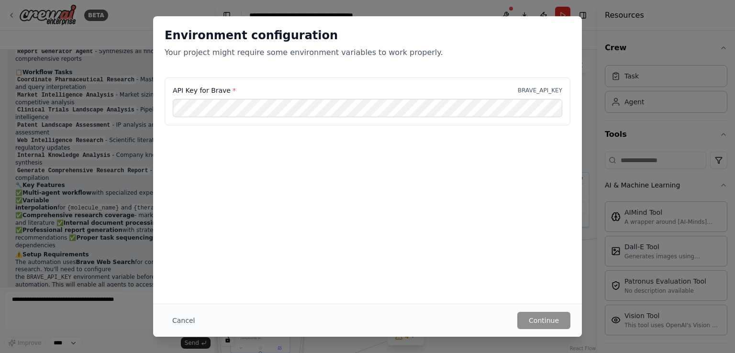
scroll to position [1827, 0]
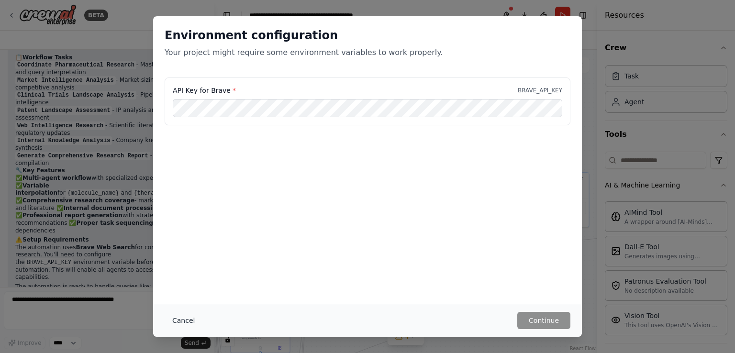
click at [175, 319] on button "Cancel" at bounding box center [184, 320] width 38 height 17
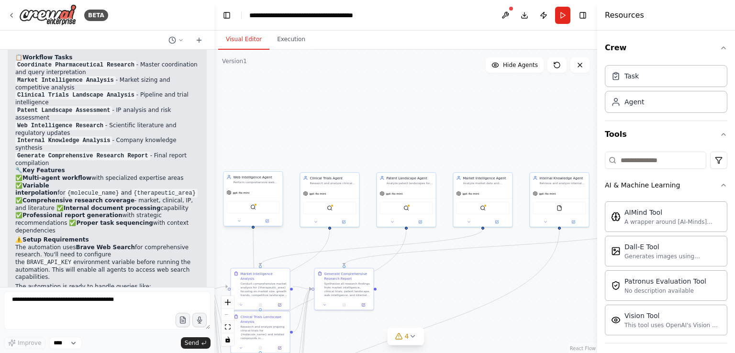
click at [251, 225] on div "Web Intelligence Agent Perform comprehensive web research for pharmaceutical in…" at bounding box center [253, 198] width 60 height 55
click at [327, 233] on icon "Edge from 6285217e-4b8c-4d74-a413-fae0fd4753b3 to 0022a861-bca8-4c3e-b142-46795…" at bounding box center [294, 268] width 69 height 79
click at [273, 301] on button at bounding box center [279, 304] width 16 height 6
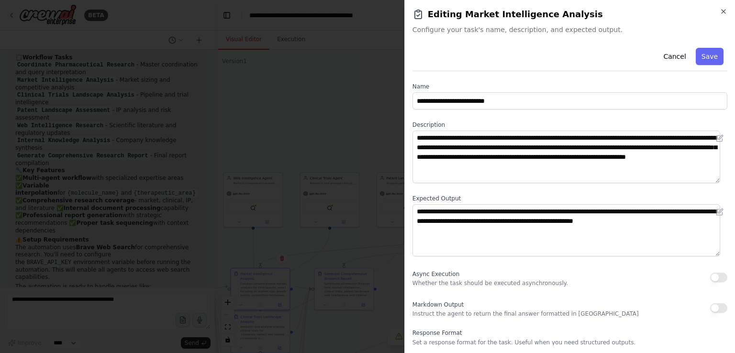
scroll to position [29, 0]
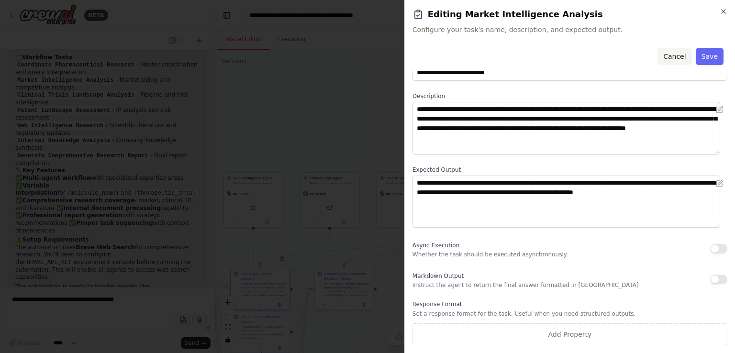
click at [679, 53] on button "Cancel" at bounding box center [674, 56] width 34 height 17
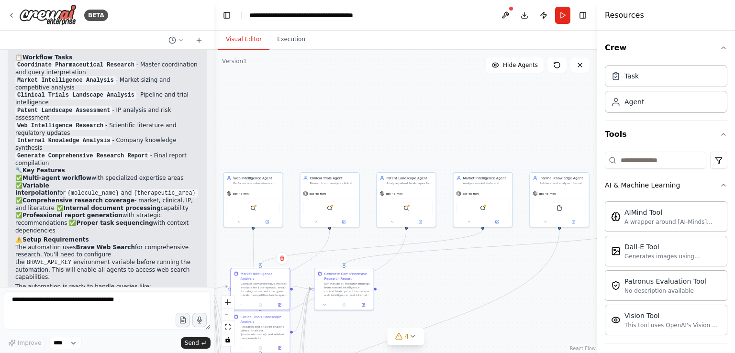
click at [419, 285] on div ".deletable-edge-delete-btn { width: 20px; height: 20px; border: 0px solid #ffff…" at bounding box center [405, 201] width 383 height 303
click at [420, 218] on button at bounding box center [420, 221] width 27 height 6
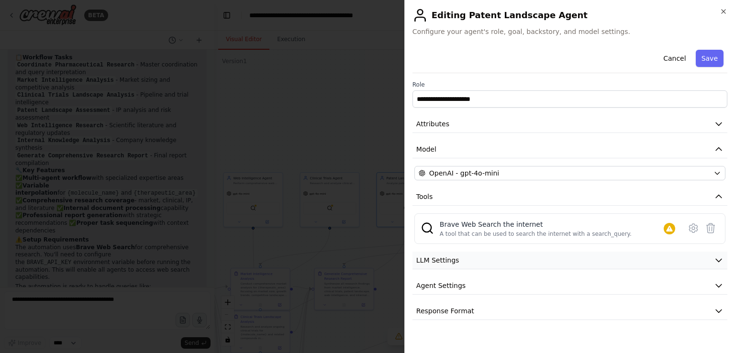
click at [444, 264] on button "LLM Settings" at bounding box center [569, 261] width 315 height 18
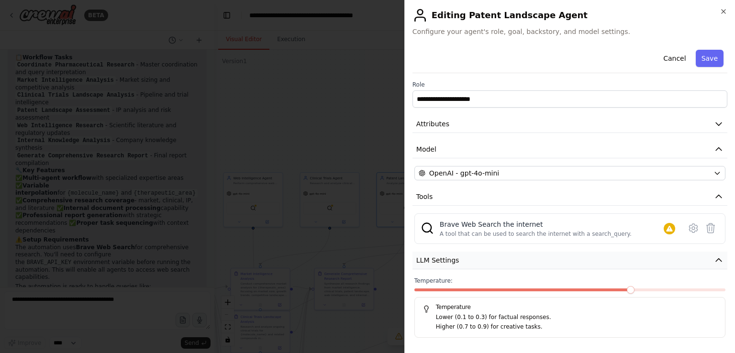
scroll to position [50, 0]
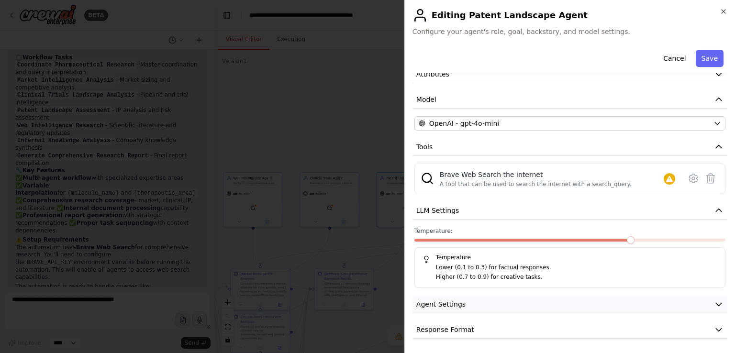
click at [421, 300] on span "Agent Settings" at bounding box center [440, 304] width 49 height 10
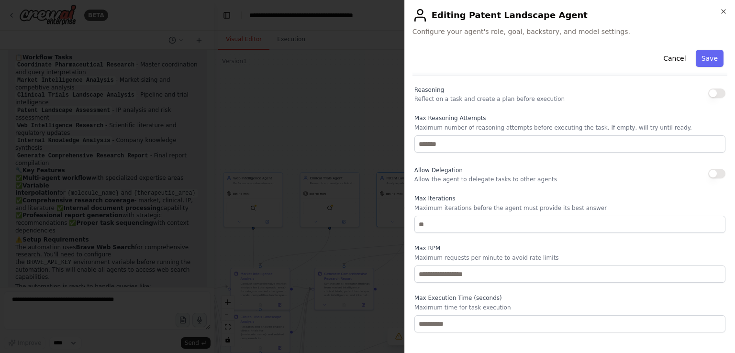
scroll to position [306, 0]
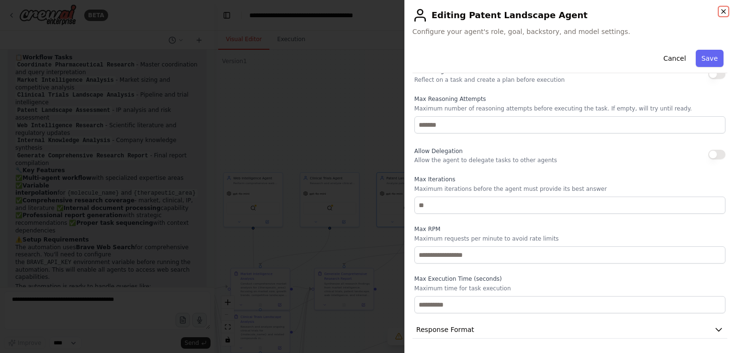
click at [720, 11] on icon "button" at bounding box center [723, 12] width 8 height 8
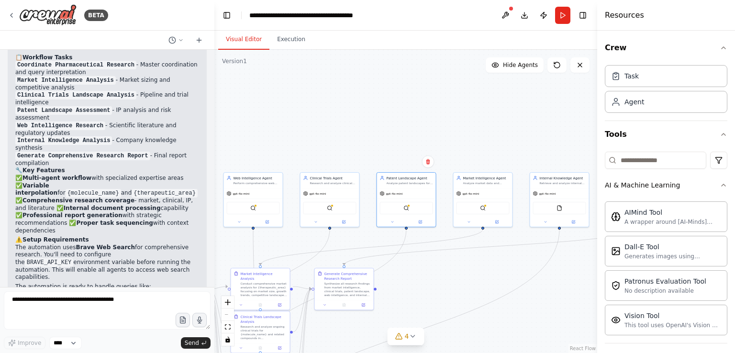
click at [458, 272] on div ".deletable-edge-delete-btn { width: 20px; height: 20px; border: 0px solid #ffff…" at bounding box center [405, 201] width 383 height 303
click at [403, 336] on div "4" at bounding box center [402, 336] width 14 height 10
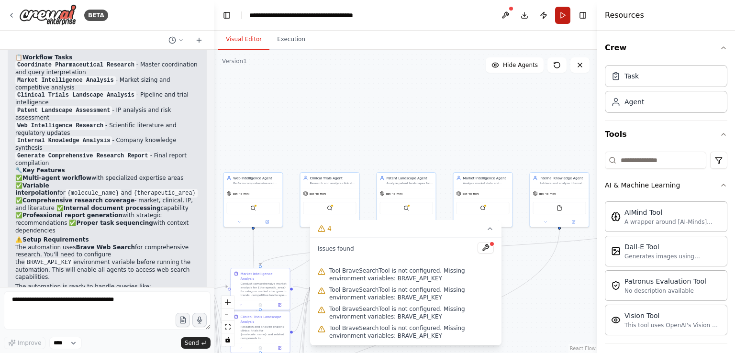
click at [567, 13] on button "Run" at bounding box center [562, 15] width 15 height 17
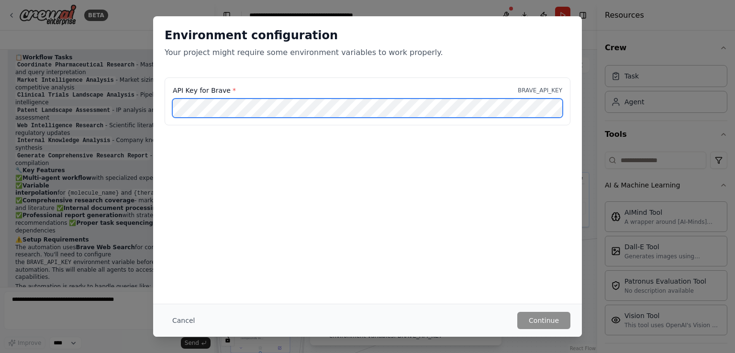
click at [176, 79] on div "API Key for Brave * BRAVE_API_KEY" at bounding box center [368, 101] width 406 height 48
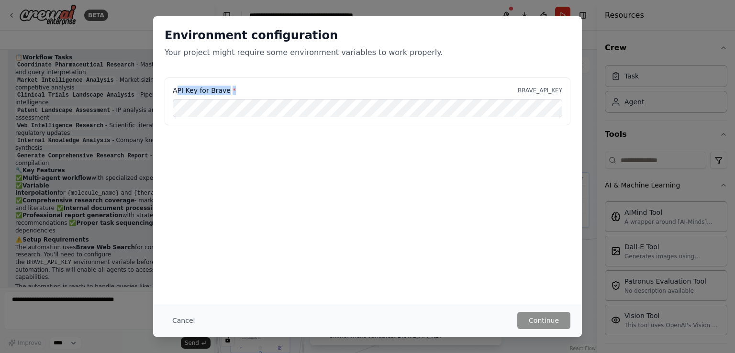
drag, startPoint x: 176, startPoint y: 79, endPoint x: 246, endPoint y: 88, distance: 70.9
click at [246, 88] on div "API Key for Brave * BRAVE_API_KEY" at bounding box center [368, 101] width 406 height 48
click at [246, 88] on div "API Key for Brave * BRAVE_API_KEY" at bounding box center [367, 91] width 389 height 10
drag, startPoint x: 230, startPoint y: 91, endPoint x: 164, endPoint y: 87, distance: 66.1
click at [164, 87] on div "API Key for Brave * BRAVE_API_KEY" at bounding box center [367, 106] width 429 height 59
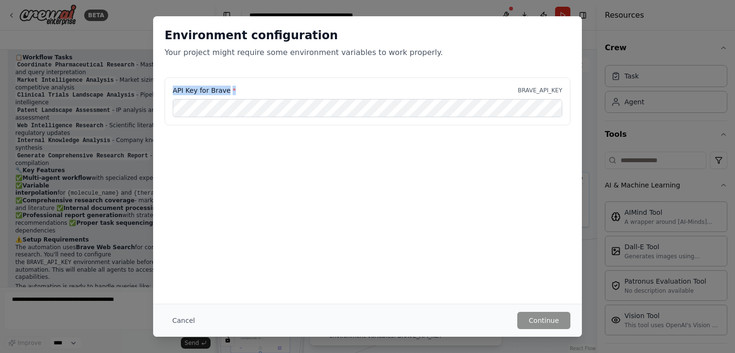
copy label "API Key for Brave *"
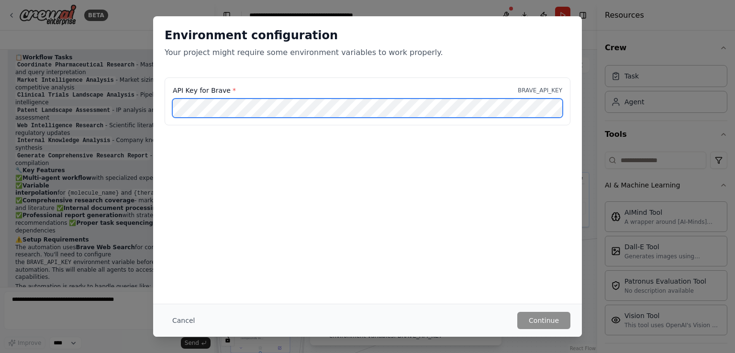
click at [142, 87] on div "Environment configuration Your project might require some environment variables…" at bounding box center [367, 176] width 735 height 353
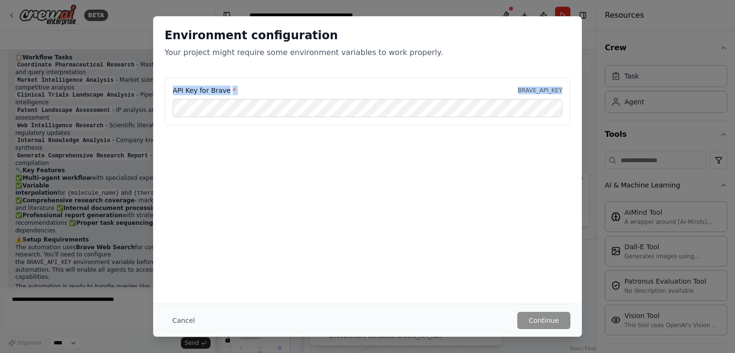
click at [255, 100] on div "API Key for Brave * BRAVE_API_KEY" at bounding box center [368, 101] width 406 height 48
copy div "API Key for Brave * BRAVE_API_KEY"
click at [549, 320] on button "Continue" at bounding box center [543, 320] width 53 height 17
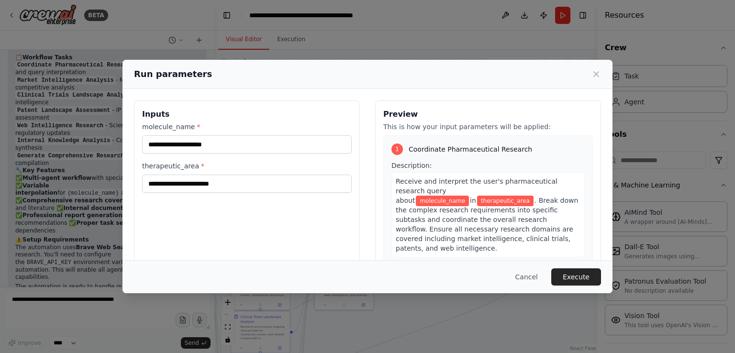
click at [503, 275] on div "Cancel Execute" at bounding box center [367, 276] width 467 height 17
click at [541, 280] on button "Cancel" at bounding box center [526, 276] width 38 height 17
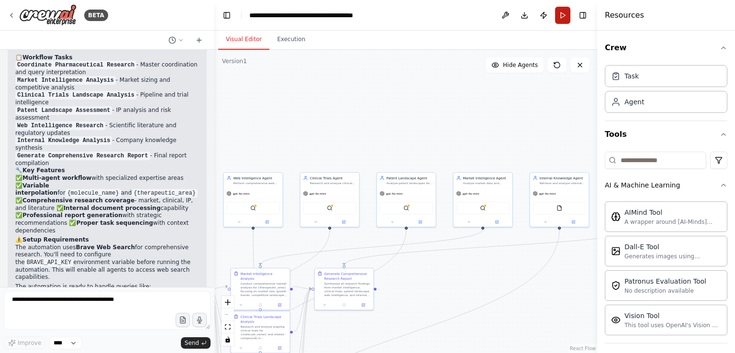
click at [566, 16] on button "Run" at bounding box center [562, 15] width 15 height 17
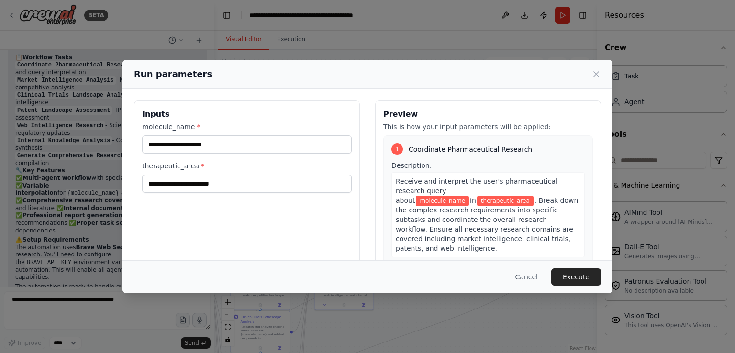
click at [295, 156] on div "molecule_name * therapeutic_area *" at bounding box center [246, 157] width 209 height 71
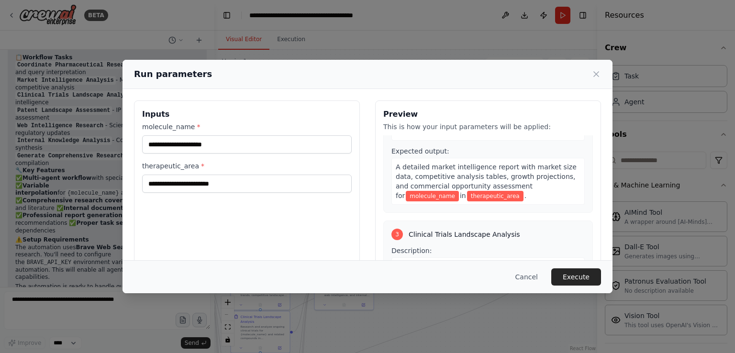
scroll to position [309, 0]
click at [241, 144] on input "molecule_name *" at bounding box center [246, 144] width 209 height 18
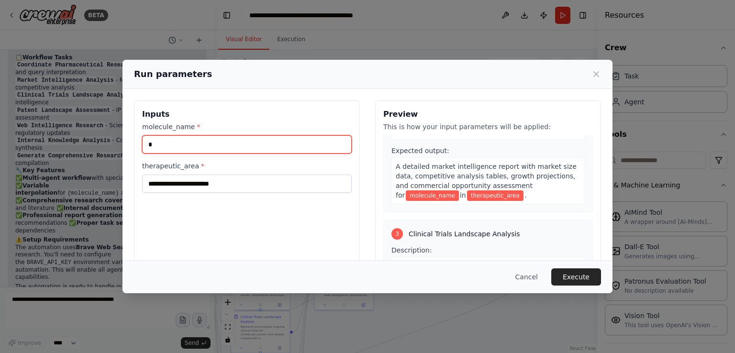
scroll to position [290, 0]
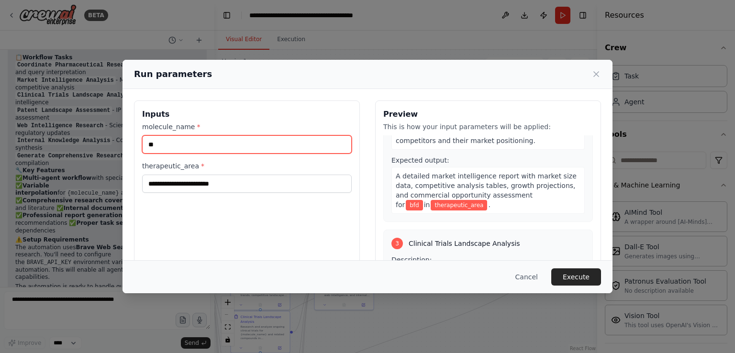
type input "*"
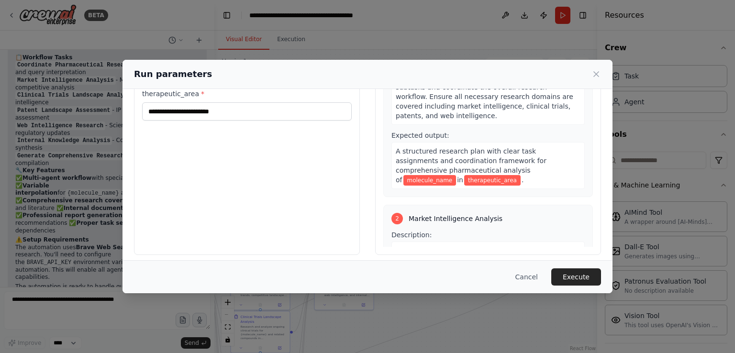
scroll to position [65, 0]
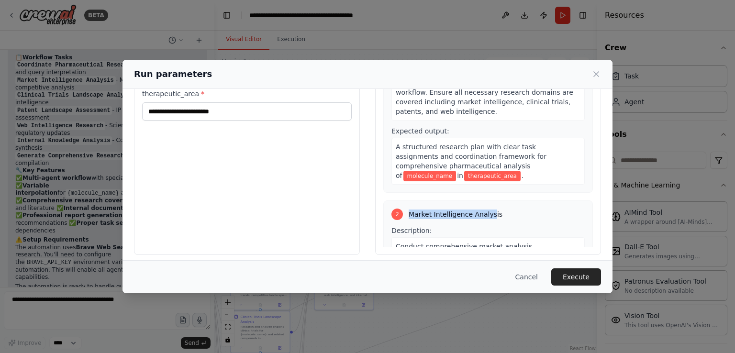
drag, startPoint x: 485, startPoint y: 204, endPoint x: 407, endPoint y: 207, distance: 78.5
click at [408, 209] on span "Market Intelligence Analysis" at bounding box center [455, 214] width 94 height 10
copy span "Market Intelligence Analys"
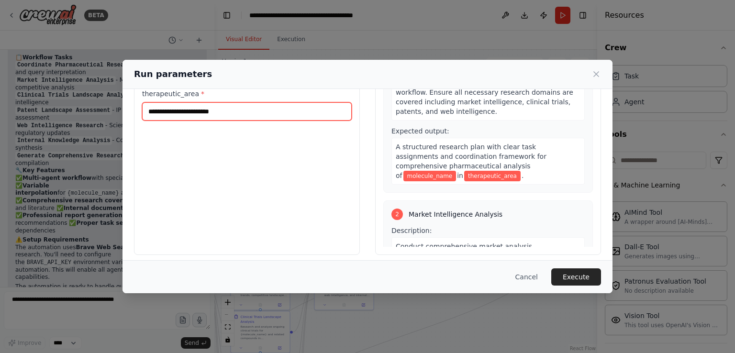
click at [312, 119] on input "therapeutic_area *" at bounding box center [246, 111] width 209 height 18
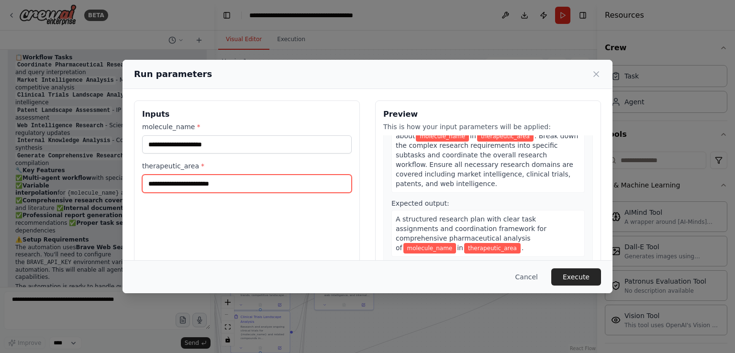
scroll to position [0, 0]
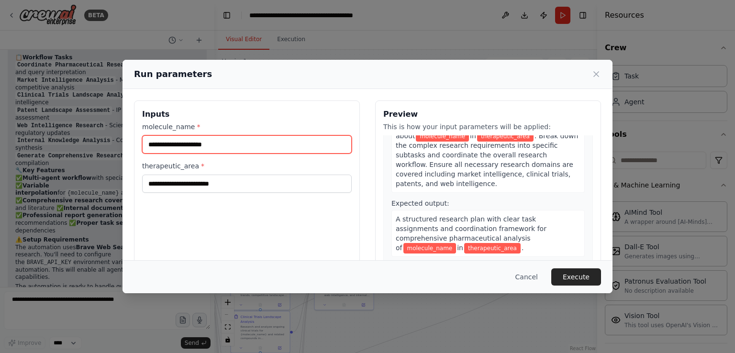
click at [293, 146] on input "molecule_name *" at bounding box center [246, 144] width 209 height 18
paste input "**********"
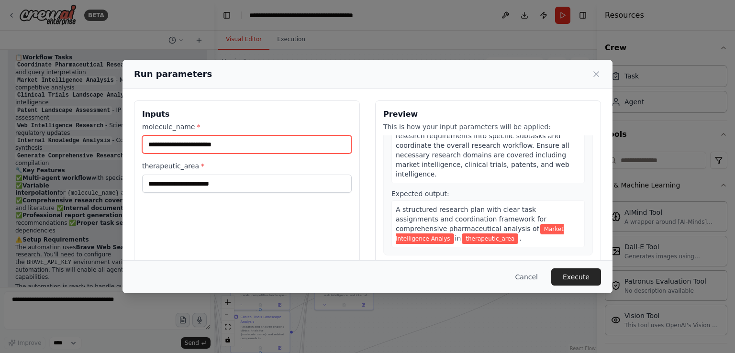
type input "**********"
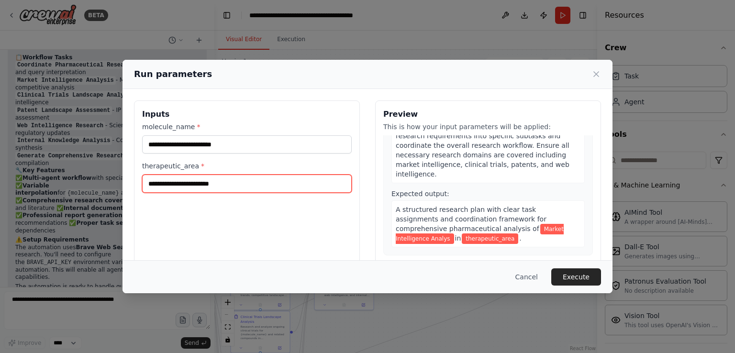
click at [285, 178] on input "therapeutic_area *" at bounding box center [246, 184] width 209 height 18
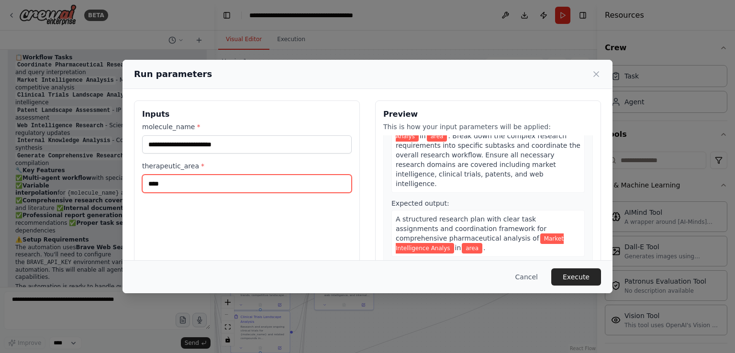
type input "****"
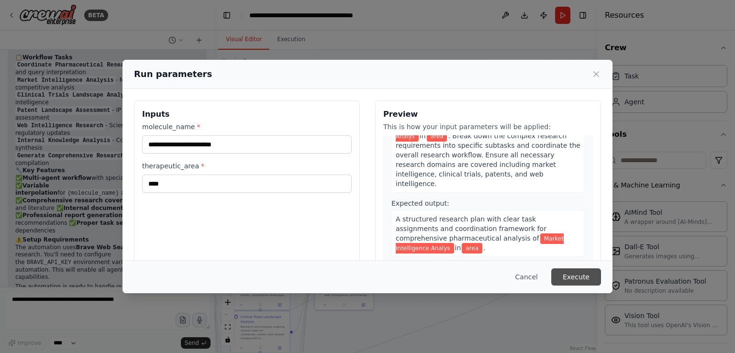
click at [580, 281] on button "Execute" at bounding box center [576, 276] width 50 height 17
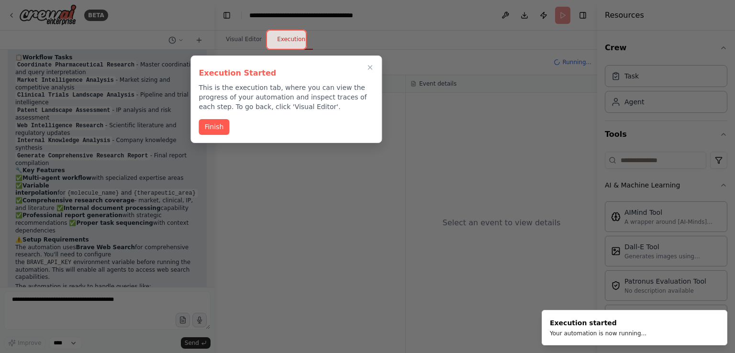
click at [219, 135] on div "Execution Started This is the execution tab, where you can view the progress of…" at bounding box center [285, 99] width 191 height 88
click at [215, 127] on button "Finish" at bounding box center [213, 126] width 31 height 16
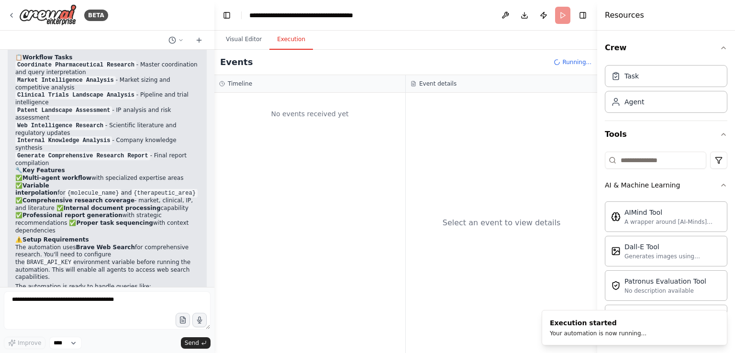
click at [353, 167] on div "No events received yet" at bounding box center [309, 223] width 191 height 260
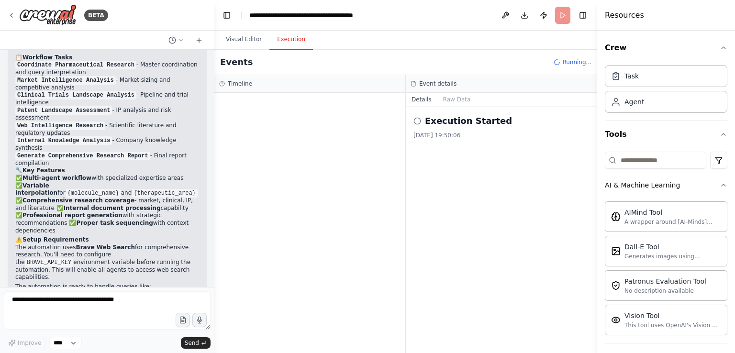
drag, startPoint x: 457, startPoint y: 131, endPoint x: 421, endPoint y: 121, distance: 37.8
click at [421, 121] on div "Execution Started [DATE] 19:50:06" at bounding box center [501, 126] width 176 height 25
click at [421, 121] on div "Execution Started" at bounding box center [501, 120] width 176 height 13
click at [416, 121] on icon at bounding box center [417, 121] width 8 height 8
click at [454, 96] on button "Raw Data" at bounding box center [456, 99] width 39 height 13
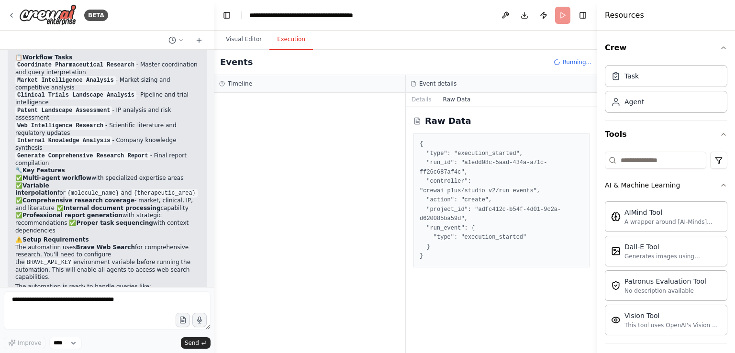
click at [443, 180] on pre "{ "type": "execution_started", "run_id": "a1edd08c-5aad-434a-a71c-ff26c687af4c"…" at bounding box center [501, 200] width 164 height 121
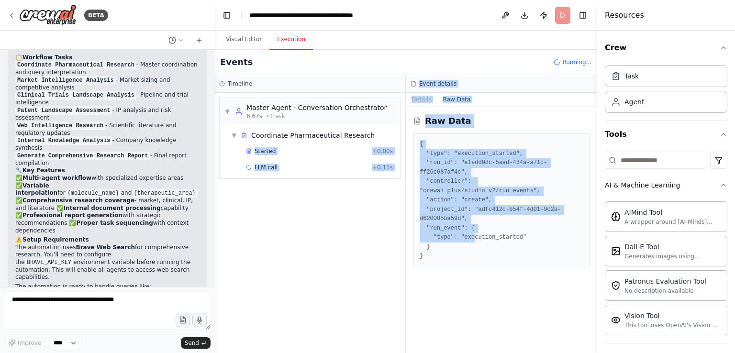
drag, startPoint x: 471, startPoint y: 221, endPoint x: 400, endPoint y: 133, distance: 112.9
click at [400, 133] on div "Timeline ▼ Master Agent - Conversation Orchestrator 6.67s • 1 task ▼ Coordinate…" at bounding box center [405, 214] width 383 height 278
click at [365, 201] on div "▼ Master Agent - Conversation Orchestrator 6.67s • 1 task ▼ Coordinate Pharmace…" at bounding box center [309, 223] width 191 height 260
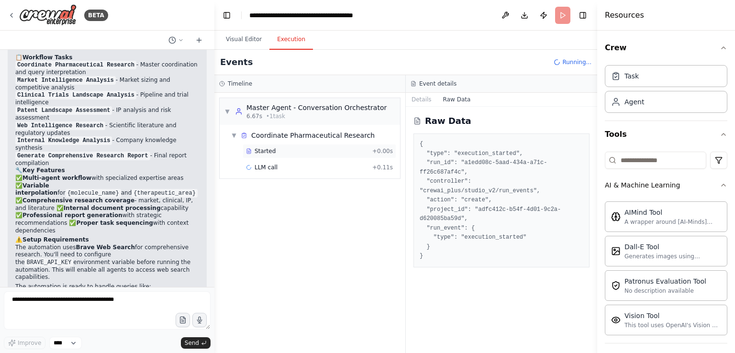
click at [256, 154] on span "Started" at bounding box center [264, 151] width 21 height 8
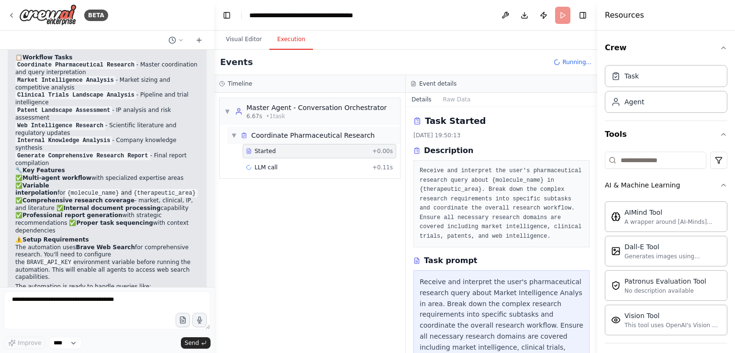
click at [270, 136] on div "Coordinate Pharmaceutical Research" at bounding box center [312, 136] width 123 height 10
click at [270, 141] on div "▶ Coordinate Pharmaceutical Research" at bounding box center [313, 135] width 173 height 17
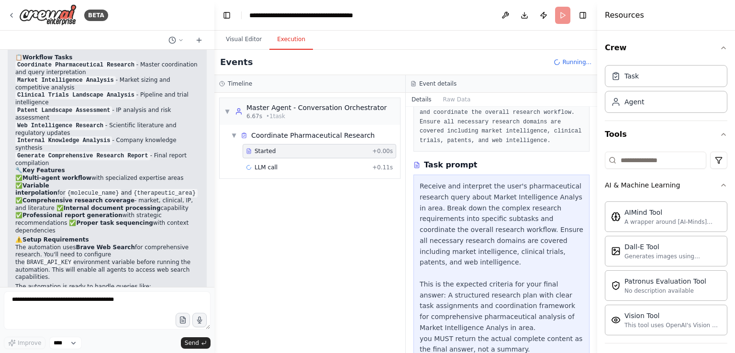
scroll to position [108, 0]
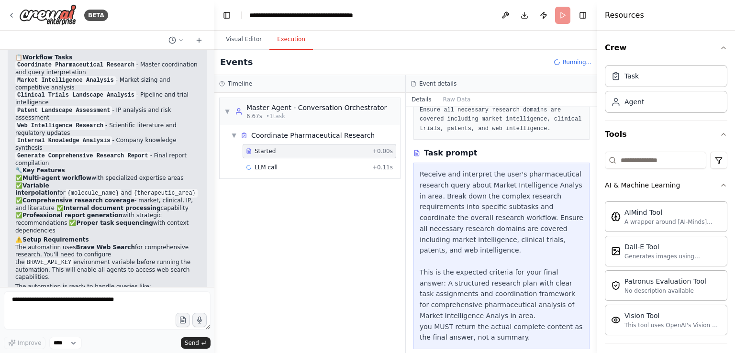
click at [383, 284] on div "▼ Master Agent - Conversation Orchestrator 6.67s • 1 task ▼ Coordinate Pharmace…" at bounding box center [309, 223] width 191 height 260
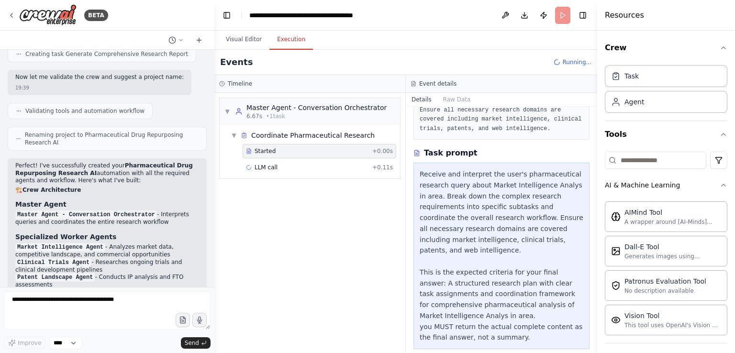
scroll to position [1634, 0]
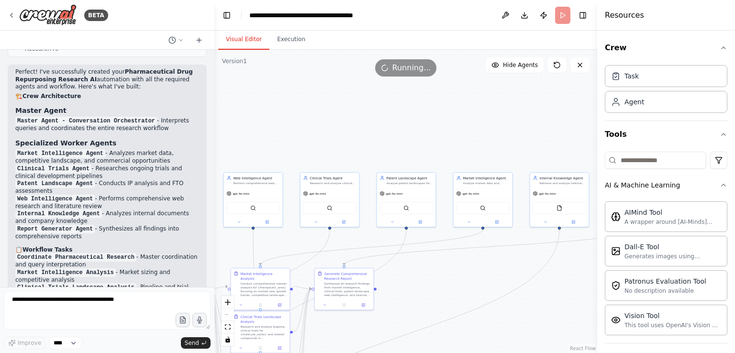
click at [249, 31] on button "Visual Editor" at bounding box center [243, 40] width 51 height 20
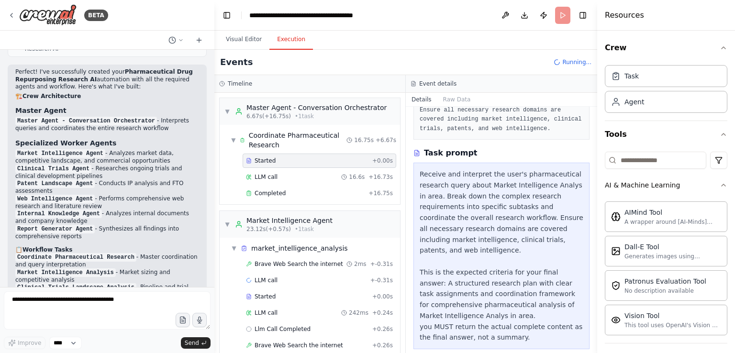
click at [283, 39] on button "Execution" at bounding box center [291, 40] width 44 height 20
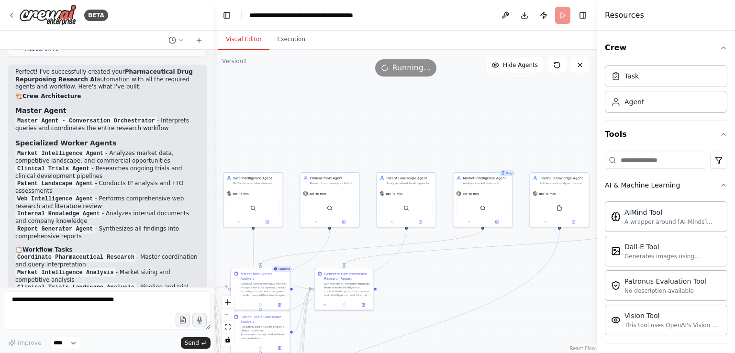
click at [241, 42] on button "Visual Editor" at bounding box center [243, 40] width 51 height 20
click at [323, 132] on div ".deletable-edge-delete-btn { width: 20px; height: 20px; border: 0px solid #ffff…" at bounding box center [405, 201] width 383 height 303
click at [230, 329] on icon "fit view" at bounding box center [228, 326] width 6 height 5
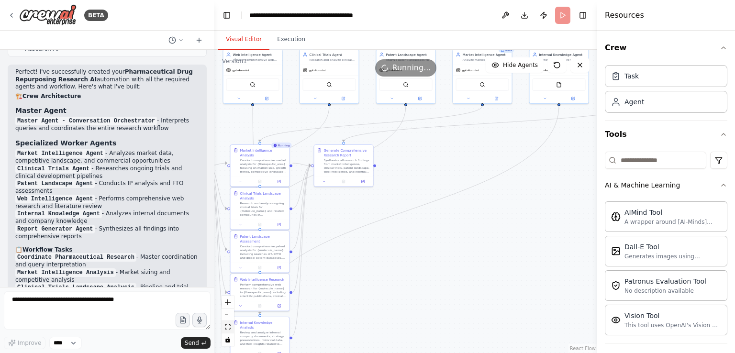
click at [231, 330] on button "fit view" at bounding box center [227, 327] width 12 height 12
drag, startPoint x: 231, startPoint y: 330, endPoint x: 369, endPoint y: 276, distance: 147.8
click at [369, 276] on div ".deletable-edge-delete-btn { width: 20px; height: 20px; border: 0px solid #ffff…" at bounding box center [405, 201] width 383 height 303
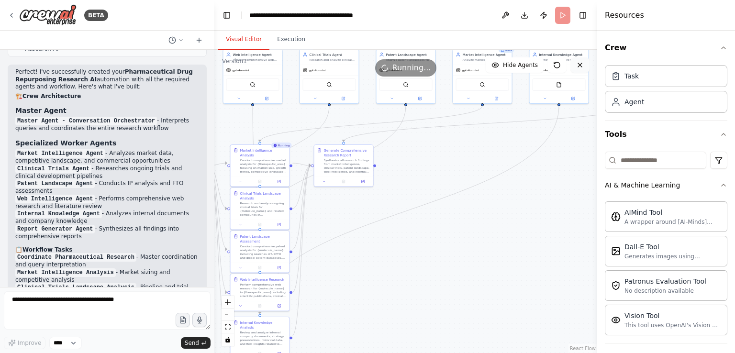
click at [582, 66] on icon at bounding box center [580, 65] width 8 height 8
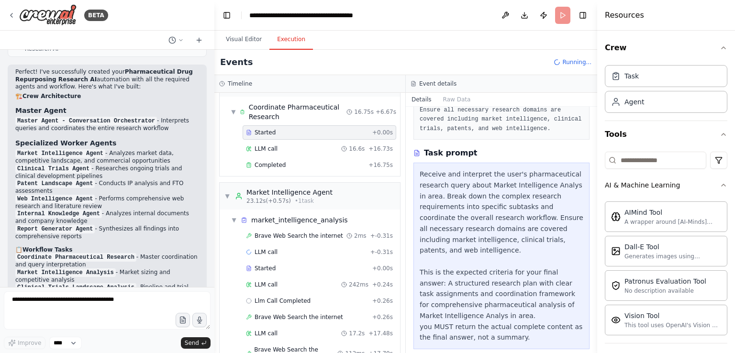
click at [294, 32] on button "Execution" at bounding box center [291, 40] width 44 height 20
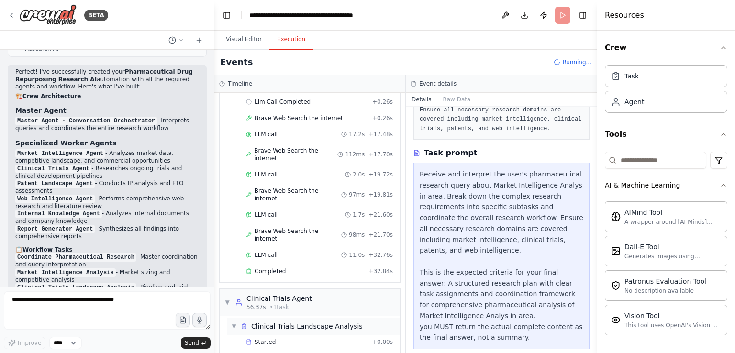
scroll to position [291, 0]
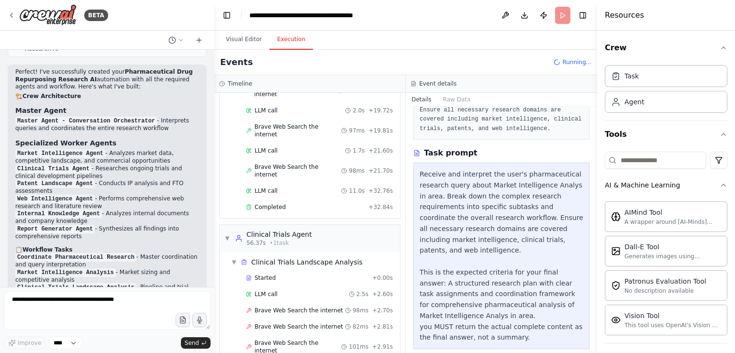
click at [466, 297] on div "Receive and interpret the user's pharmaceutical research query about Market Int…" at bounding box center [501, 256] width 164 height 174
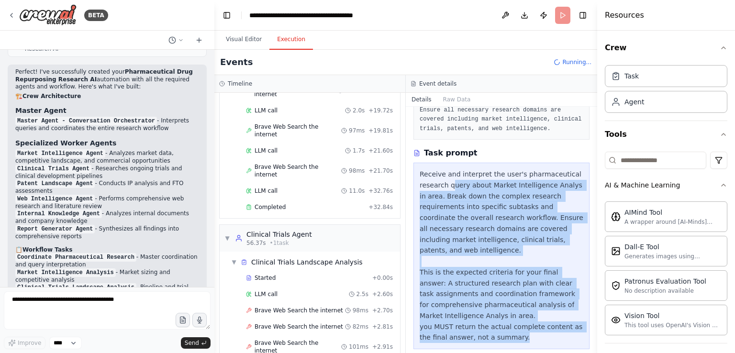
drag, startPoint x: 514, startPoint y: 334, endPoint x: 450, endPoint y: 185, distance: 162.2
click at [450, 185] on div "Receive and interpret the user's pharmaceutical research query about Market Int…" at bounding box center [501, 256] width 176 height 187
click at [485, 198] on div "Receive and interpret the user's pharmaceutical research query about Market Int…" at bounding box center [501, 256] width 164 height 174
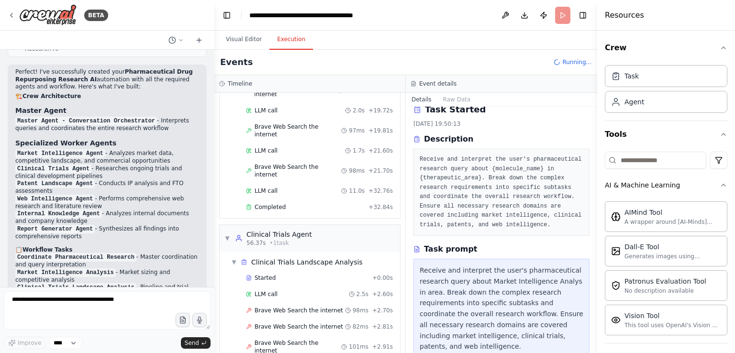
scroll to position [13, 0]
click at [520, 218] on pre "Receive and interpret the user's pharmaceutical research query about {molecule_…" at bounding box center [501, 191] width 164 height 75
click at [530, 18] on button "Download" at bounding box center [524, 15] width 15 height 17
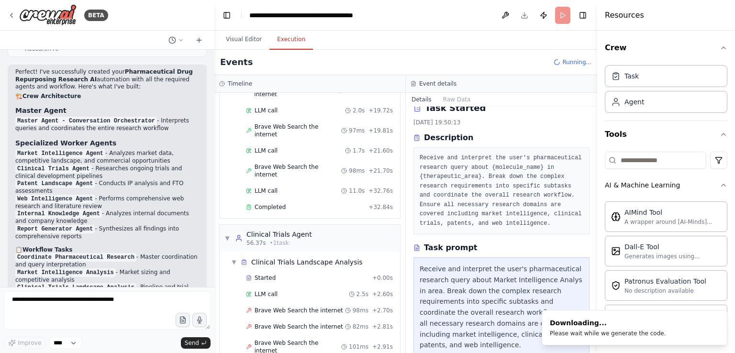
click at [565, 347] on ol "Downloading... Please wait while we generate the code." at bounding box center [634, 327] width 201 height 51
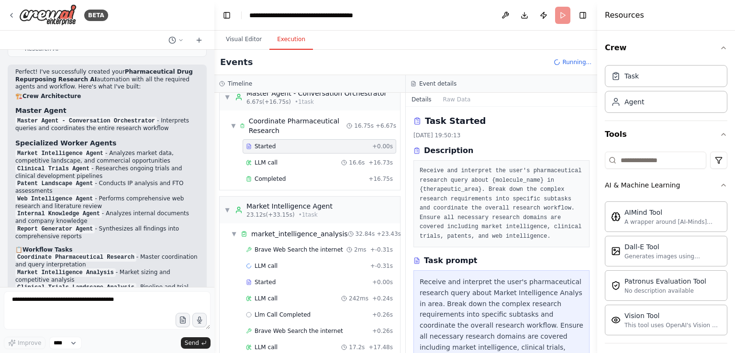
scroll to position [5, 0]
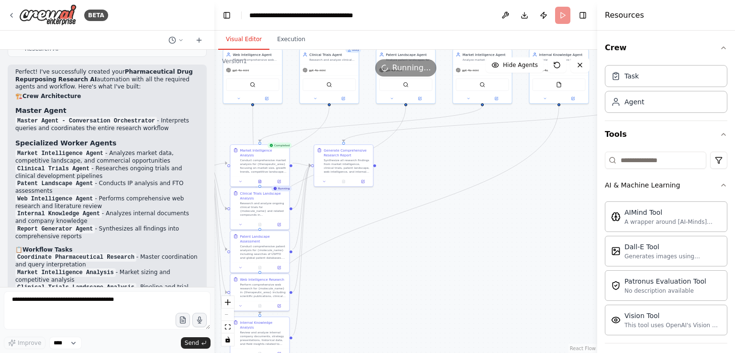
click at [255, 35] on button "Visual Editor" at bounding box center [243, 40] width 51 height 20
drag, startPoint x: 298, startPoint y: 3, endPoint x: 303, endPoint y: 7, distance: 6.1
click at [303, 7] on header "**********" at bounding box center [405, 15] width 383 height 31
drag, startPoint x: 348, startPoint y: 21, endPoint x: 296, endPoint y: 32, distance: 53.8
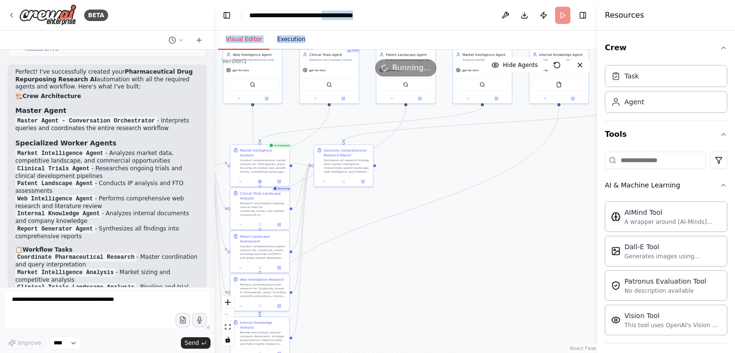
click at [296, 32] on main "**********" at bounding box center [405, 176] width 383 height 353
click at [270, 25] on header "**********" at bounding box center [405, 15] width 383 height 31
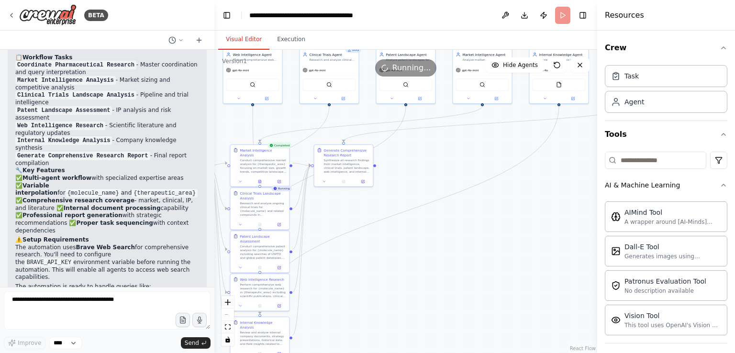
click at [403, 293] on div ".deletable-edge-delete-btn { width: 20px; height: 20px; border: 0px solid #ffff…" at bounding box center [405, 201] width 383 height 303
click at [584, 17] on button "Toggle Right Sidebar" at bounding box center [582, 15] width 13 height 13
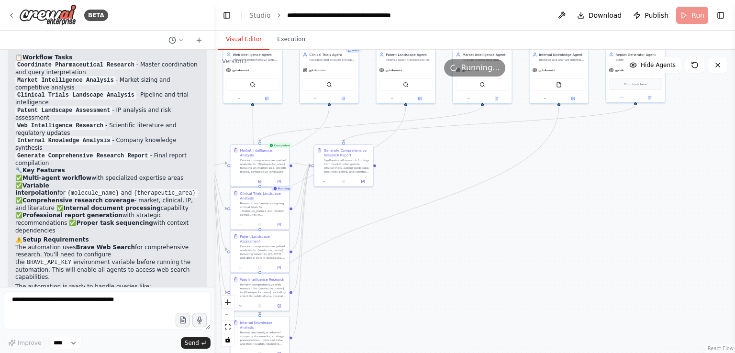
click at [547, 194] on div ".deletable-edge-delete-btn { width: 20px; height: 20px; border: 0px solid #ffff…" at bounding box center [474, 201] width 520 height 303
click at [710, 69] on button at bounding box center [717, 64] width 19 height 15
click at [483, 70] on span "Running..." at bounding box center [480, 67] width 39 height 11
click at [602, 159] on div ".deletable-edge-delete-btn { width: 20px; height: 20px; border: 0px solid #ffff…" at bounding box center [474, 201] width 520 height 303
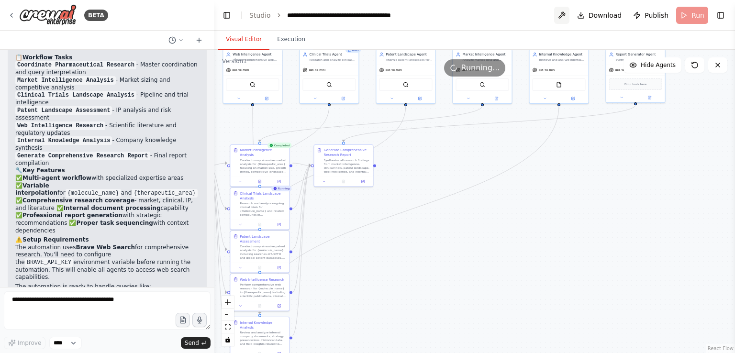
click at [562, 18] on button at bounding box center [561, 15] width 15 height 17
click at [591, 17] on body "BETA .About the business: A leading multinational generic pharmaceutical compan…" at bounding box center [367, 176] width 735 height 353
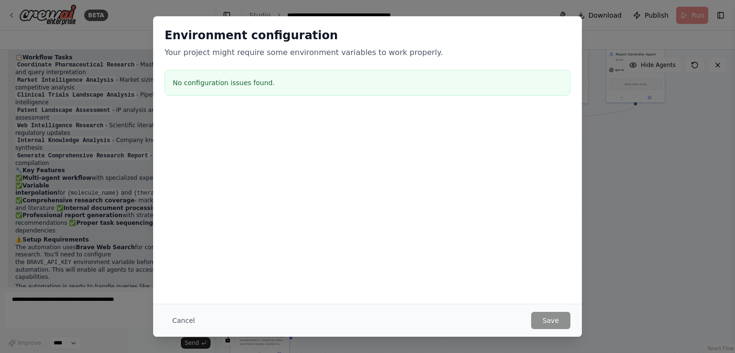
click at [604, 280] on div "Environment configuration Your project might require some environment variables…" at bounding box center [367, 176] width 735 height 353
click at [80, 74] on div "Environment configuration Your project might require some environment variables…" at bounding box center [367, 176] width 735 height 353
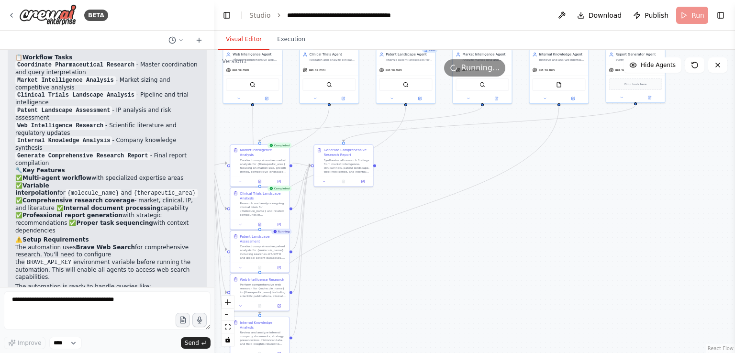
click at [397, 108] on div ".deletable-edge-delete-btn { width: 20px; height: 20px; border: 0px solid #ffff…" at bounding box center [474, 201] width 520 height 303
click at [665, 23] on button "Publish" at bounding box center [650, 15] width 43 height 17
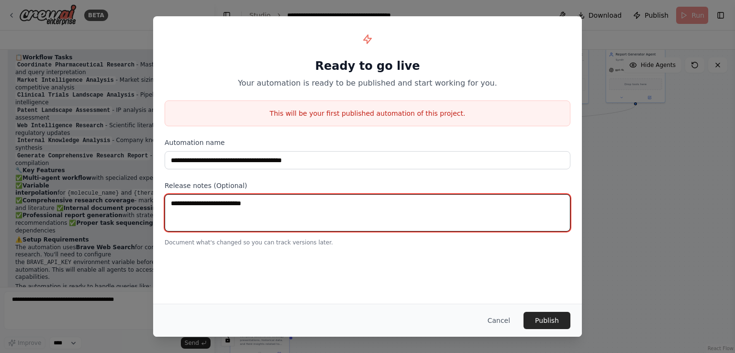
click at [341, 224] on textarea at bounding box center [368, 212] width 406 height 37
click at [334, 207] on textarea at bounding box center [368, 212] width 406 height 37
type textarea "*****"
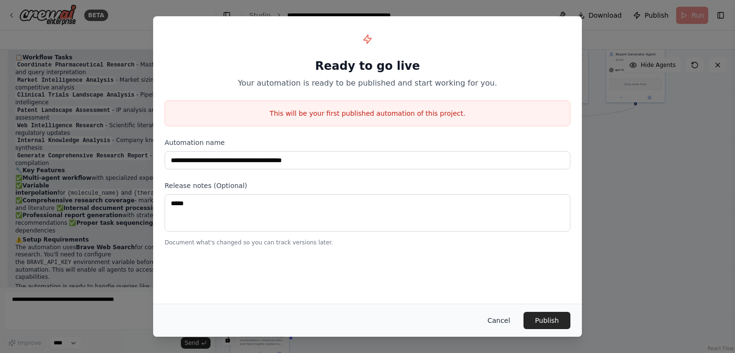
click at [509, 318] on button "Cancel" at bounding box center [499, 320] width 38 height 17
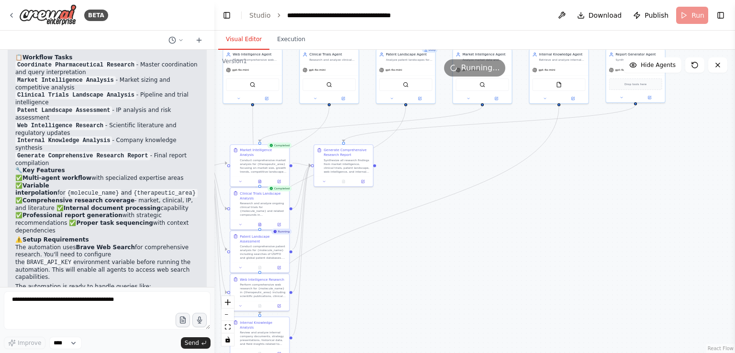
click at [623, 238] on div ".deletable-edge-delete-btn { width: 20px; height: 20px; border: 0px solid #ffff…" at bounding box center [474, 201] width 520 height 303
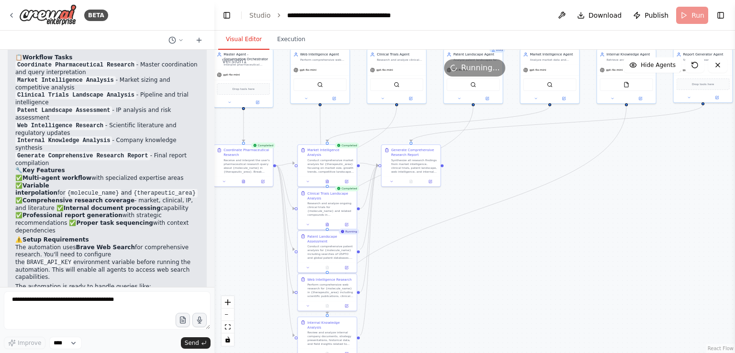
drag, startPoint x: 623, startPoint y: 238, endPoint x: 690, endPoint y: 238, distance: 67.4
click at [690, 238] on div ".deletable-edge-delete-btn { width: 20px; height: 20px; border: 0px solid #ffff…" at bounding box center [474, 201] width 520 height 303
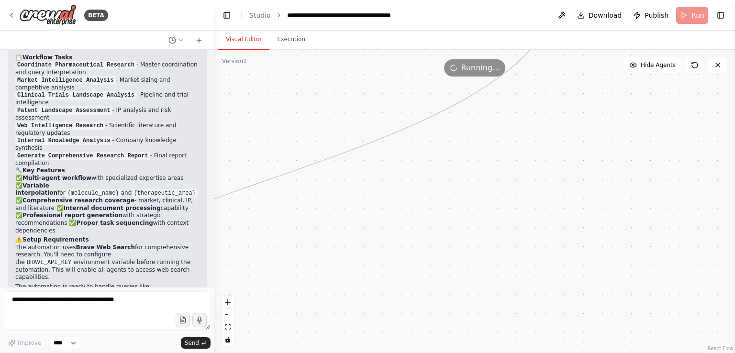
click at [577, 231] on div ".deletable-edge-delete-btn { width: 20px; height: 20px; border: 0px solid #ffff…" at bounding box center [474, 201] width 520 height 303
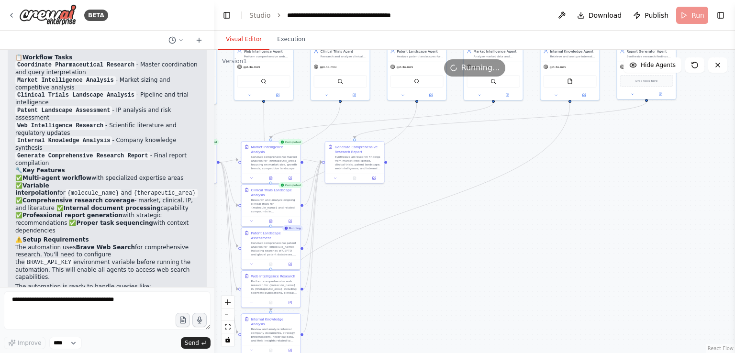
click at [519, 155] on div ".deletable-edge-delete-btn { width: 20px; height: 20px; border: 0px solid #ffff…" at bounding box center [474, 201] width 520 height 303
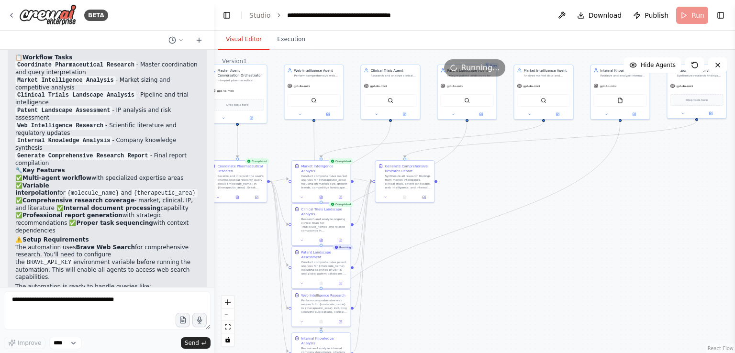
drag, startPoint x: 519, startPoint y: 155, endPoint x: 562, endPoint y: 169, distance: 45.8
click at [562, 169] on div ".deletable-edge-delete-btn { width: 20px; height: 20px; border: 0px solid #ffff…" at bounding box center [474, 201] width 520 height 303
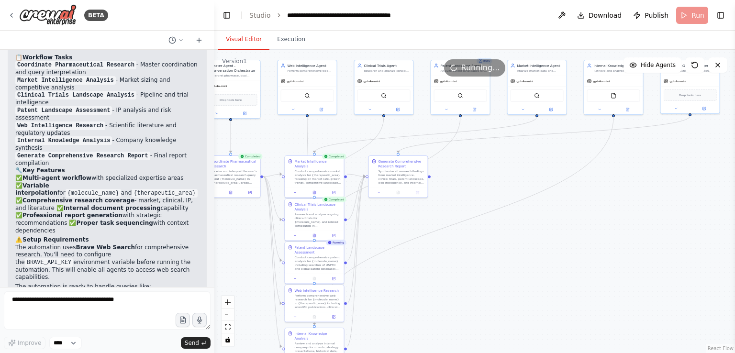
click at [562, 169] on div ".deletable-edge-delete-btn { width: 20px; height: 20px; border: 0px solid #ffff…" at bounding box center [474, 201] width 520 height 303
click at [603, 172] on div ".deletable-edge-delete-btn { width: 20px; height: 20px; border: 0px solid #ffff…" at bounding box center [474, 201] width 520 height 303
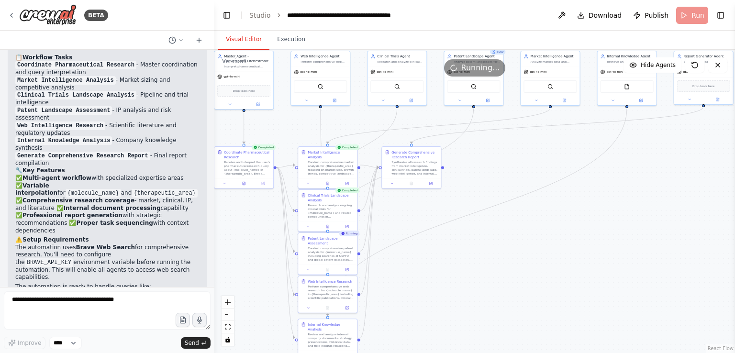
drag, startPoint x: 557, startPoint y: 154, endPoint x: 570, endPoint y: 145, distance: 16.2
click at [570, 145] on div ".deletable-edge-delete-btn { width: 20px; height: 20px; border: 0px solid #ffff…" at bounding box center [474, 201] width 520 height 303
click at [570, 142] on div ".deletable-edge-delete-btn { width: 20px; height: 20px; border: 0px solid #ffff…" at bounding box center [474, 201] width 520 height 303
click at [264, 20] on li "Studio" at bounding box center [260, 16] width 22 height 10
click at [603, 19] on span "Download" at bounding box center [604, 16] width 33 height 10
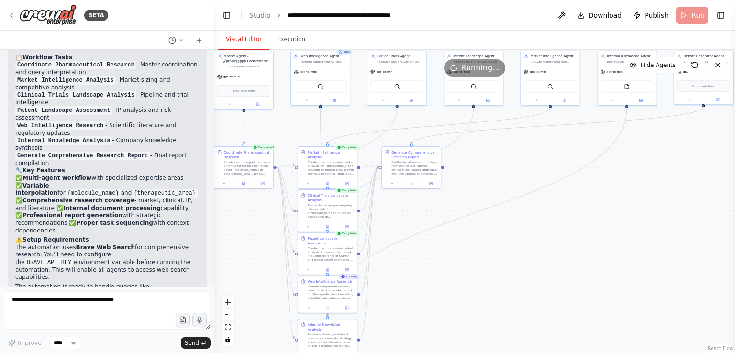
click at [583, 136] on div ".deletable-edge-delete-btn { width: 20px; height: 20px; border: 0px solid #ffff…" at bounding box center [474, 201] width 520 height 303
drag, startPoint x: 437, startPoint y: 169, endPoint x: 715, endPoint y: 88, distance: 289.3
click at [450, 88] on div "Master Agent - Conversation Orchestrator Interpret pharmaceutical research quer…" at bounding box center [319, 103] width 261 height 152
